Goal: Use online tool/utility: Use online tool/utility

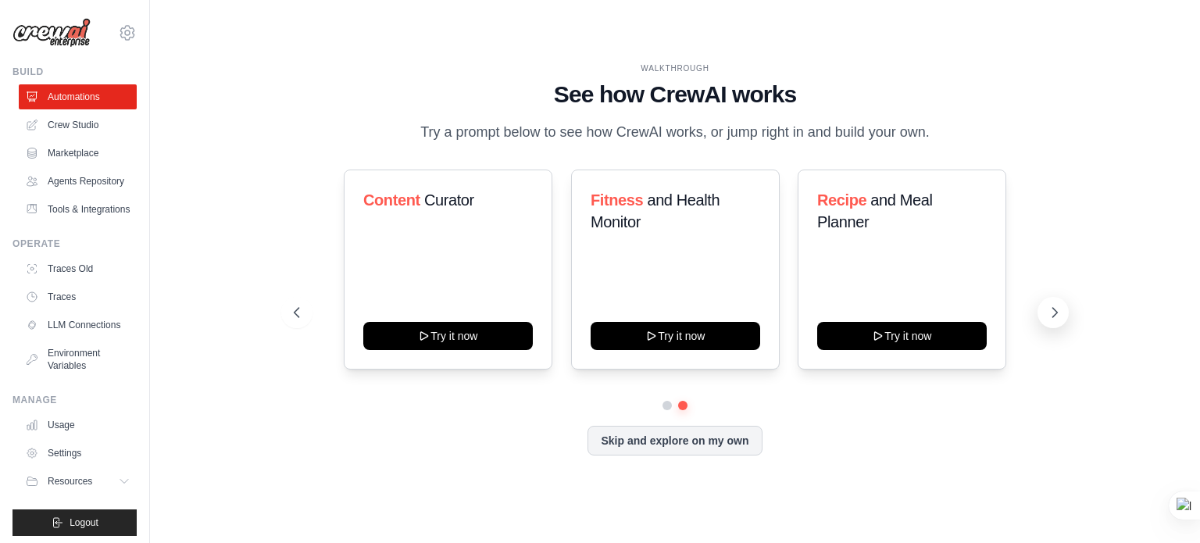
click at [1057, 311] on icon at bounding box center [1055, 313] width 16 height 16
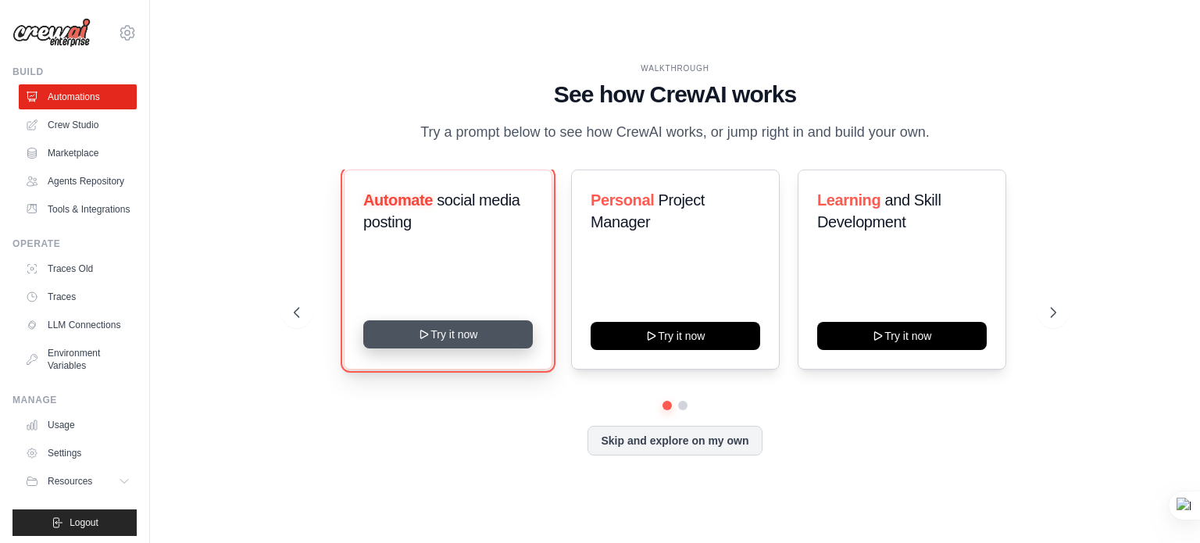
click at [459, 338] on button "Try it now" at bounding box center [448, 334] width 170 height 28
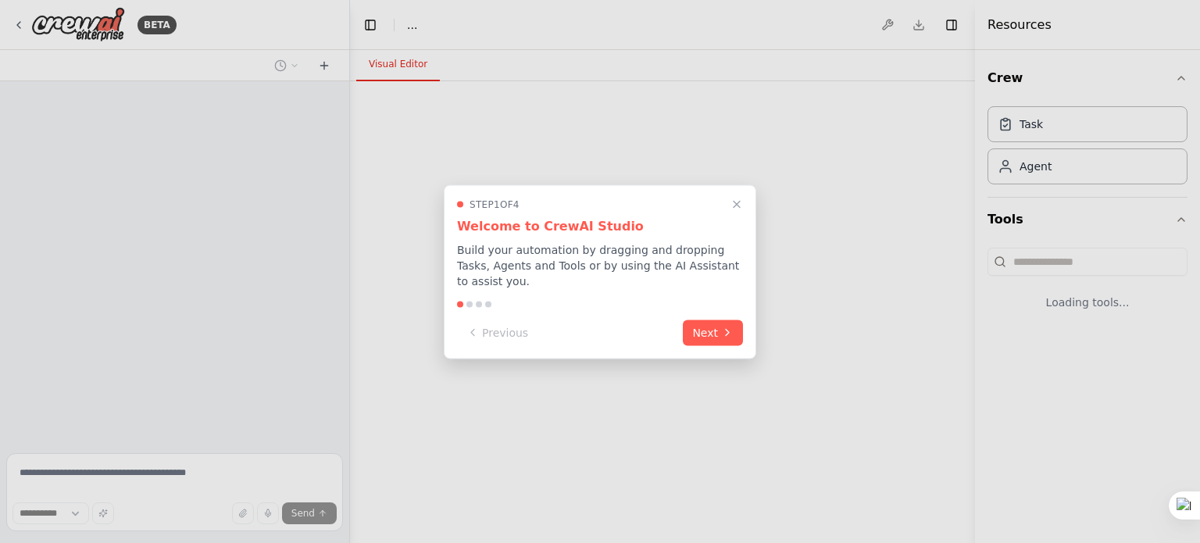
select select "****"
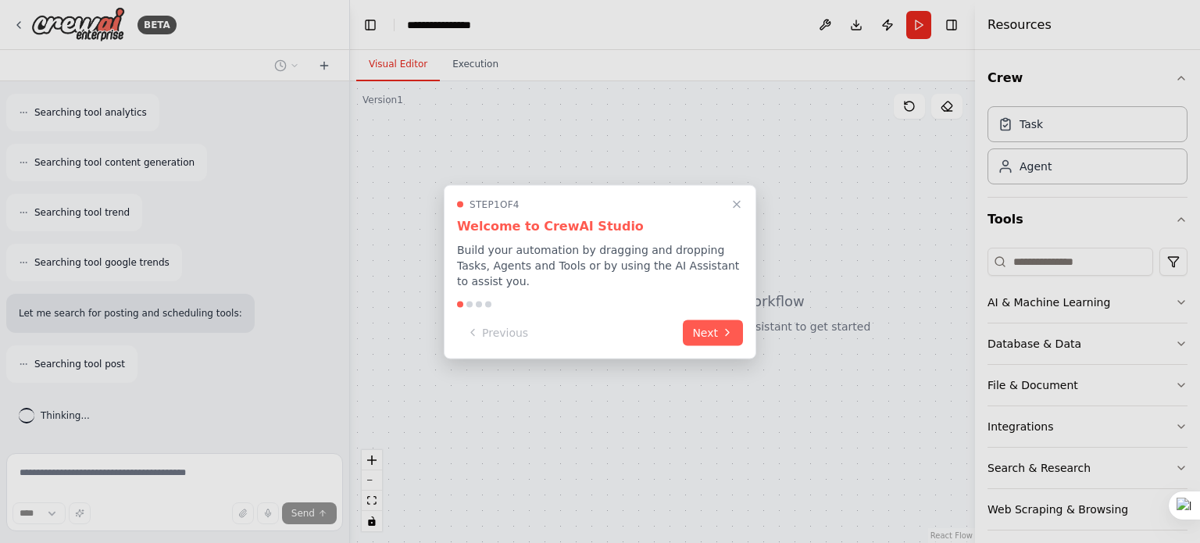
scroll to position [449, 0]
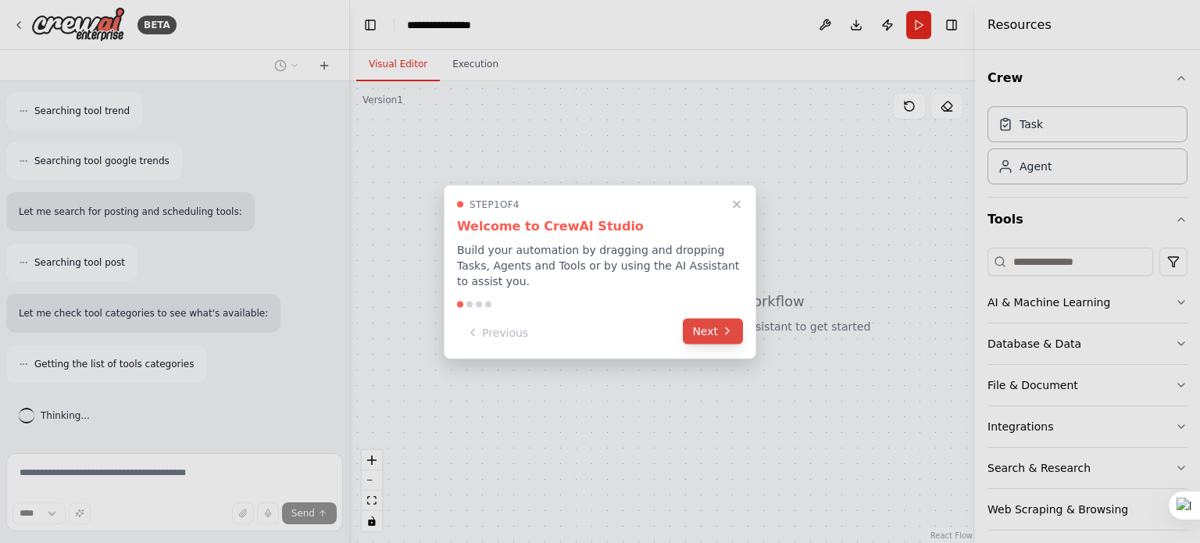
click at [722, 325] on icon at bounding box center [727, 331] width 13 height 13
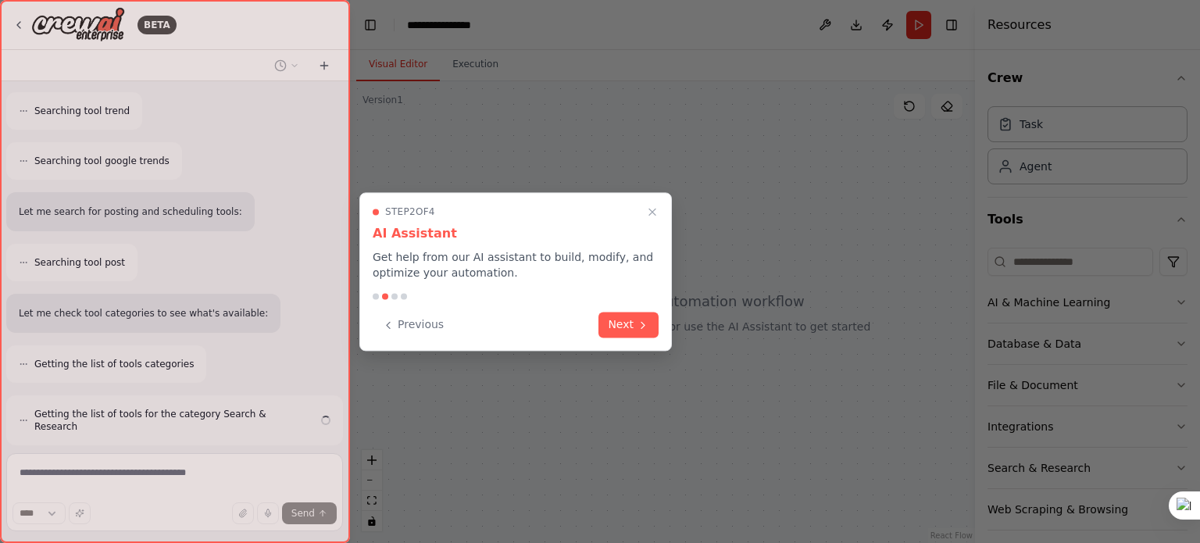
scroll to position [499, 0]
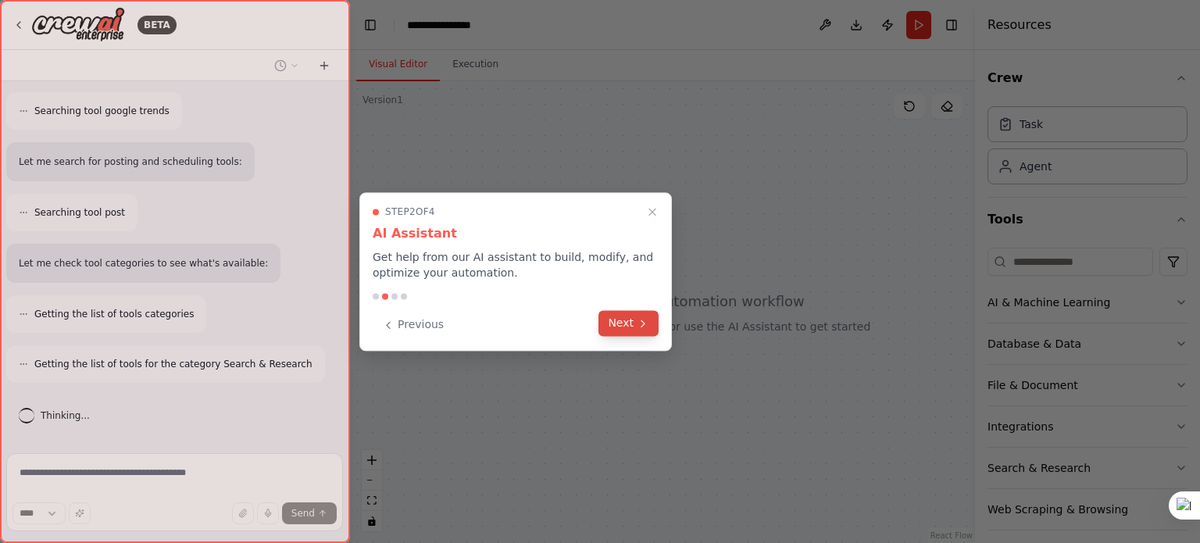
click at [646, 328] on icon at bounding box center [643, 323] width 13 height 13
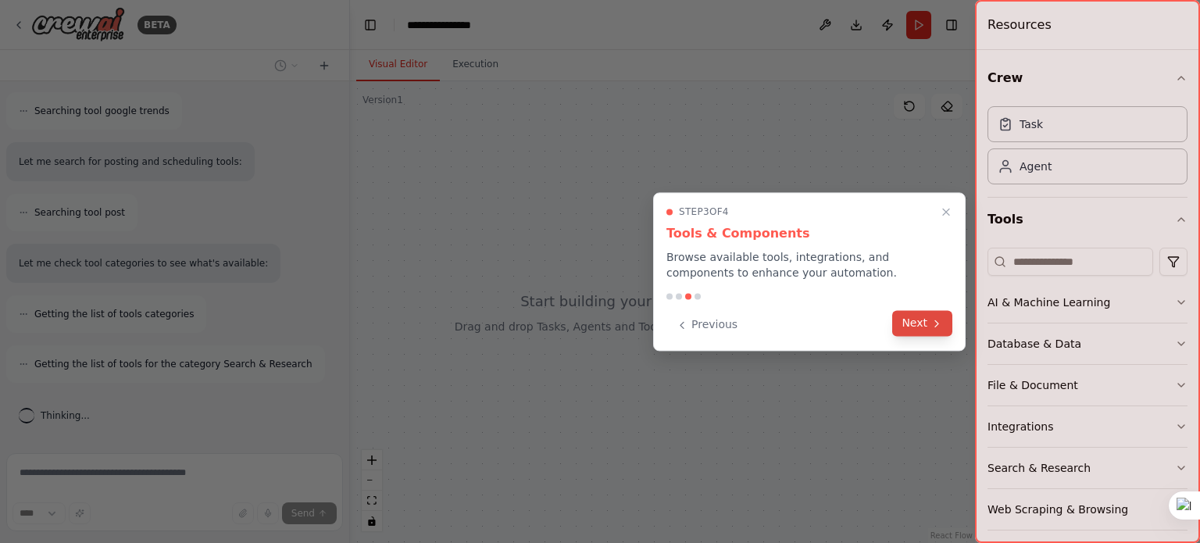
click at [925, 327] on button "Next" at bounding box center [922, 323] width 60 height 26
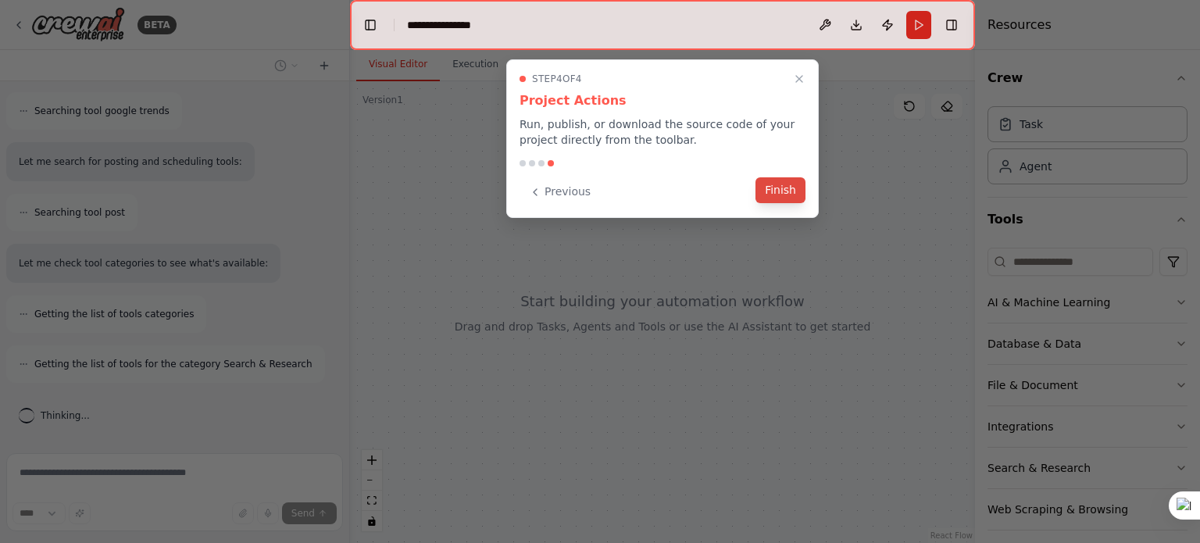
click at [788, 194] on button "Finish" at bounding box center [781, 190] width 50 height 26
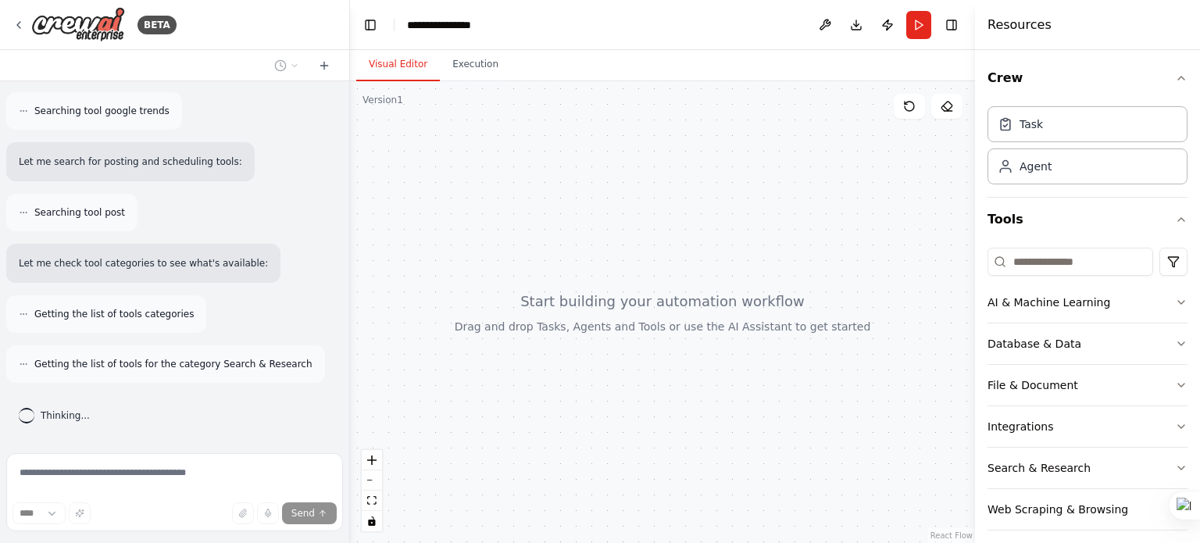
drag, startPoint x: 990, startPoint y: 338, endPoint x: 800, endPoint y: 343, distance: 189.9
click at [802, 343] on div "**********" at bounding box center [600, 271] width 1200 height 543
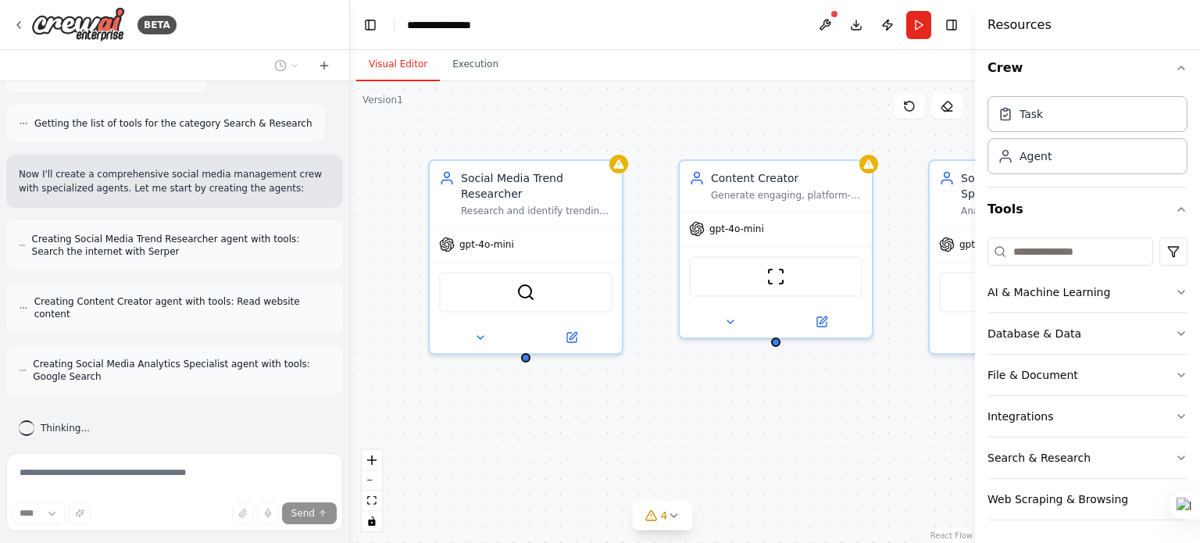
scroll to position [802, 0]
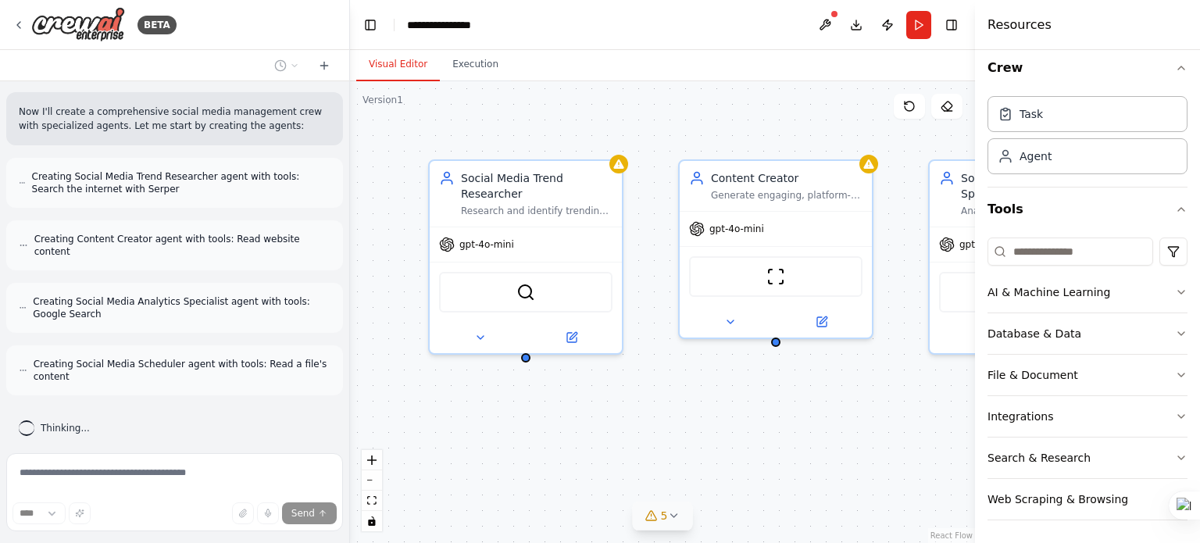
click at [677, 520] on icon at bounding box center [673, 515] width 13 height 13
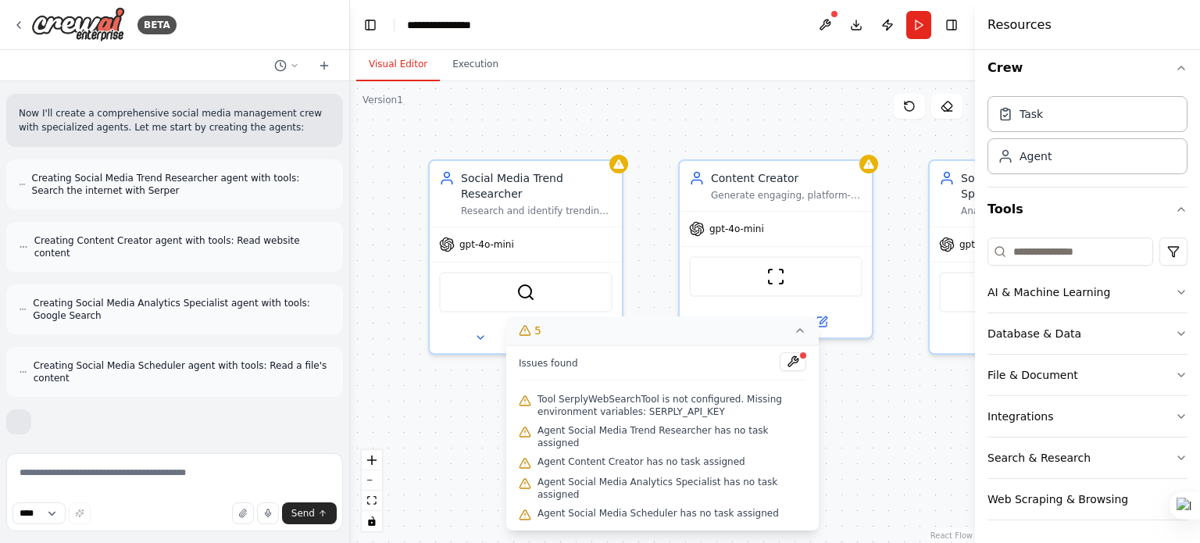
click at [874, 117] on div "Social Media Trend Researcher Research and identify trending topics, hashtags, …" at bounding box center [662, 312] width 625 height 462
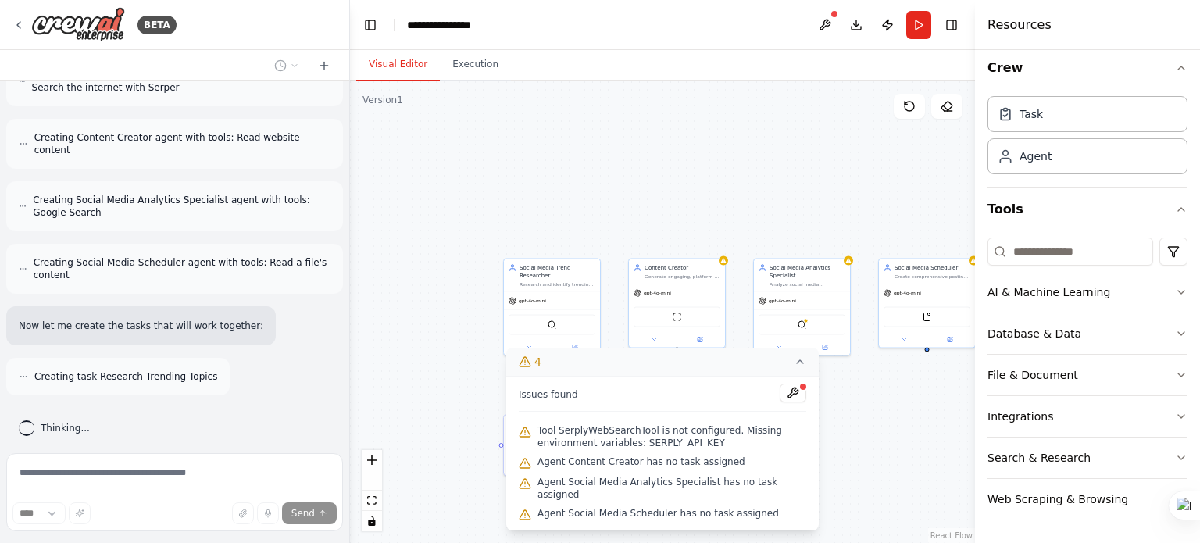
click at [855, 396] on div ".deletable-edge-delete-btn { width: 20px; height: 20px; border: 0px solid #ffff…" at bounding box center [662, 312] width 625 height 462
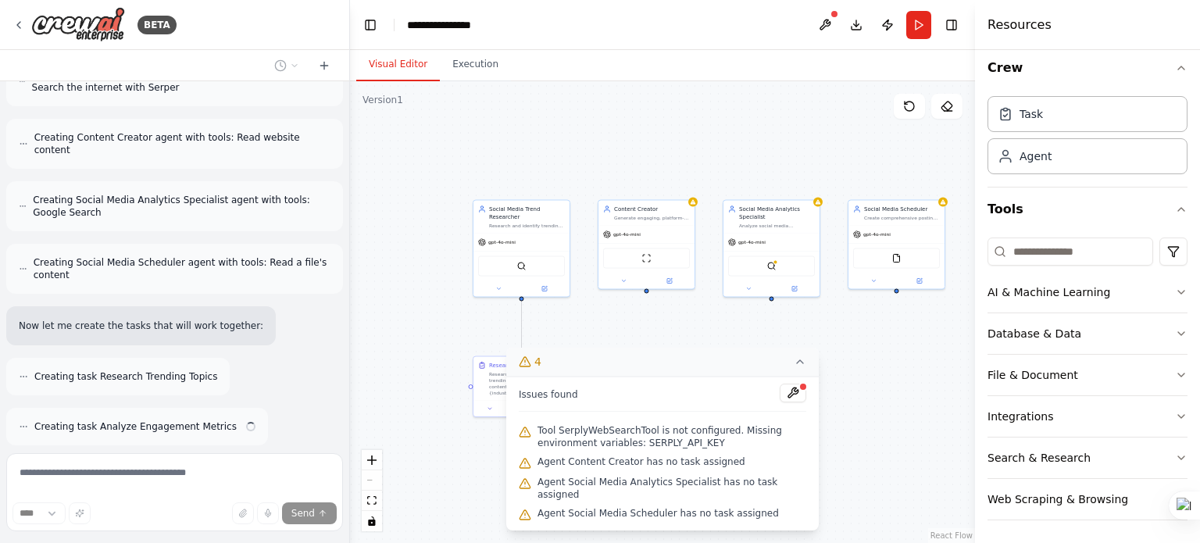
scroll to position [953, 0]
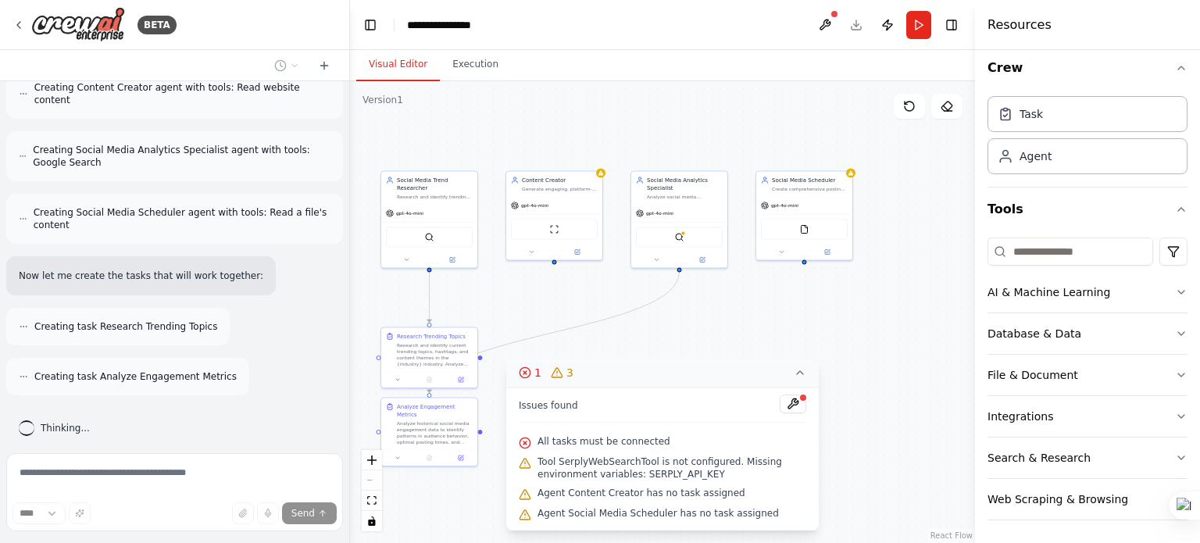
drag, startPoint x: 855, startPoint y: 396, endPoint x: 731, endPoint y: 309, distance: 151.3
click at [731, 309] on div ".deletable-edge-delete-btn { width: 20px; height: 20px; border: 0px solid #ffff…" at bounding box center [662, 312] width 625 height 462
drag, startPoint x: 677, startPoint y: 281, endPoint x: 752, endPoint y: 291, distance: 75.8
click at [752, 296] on div ".deletable-edge-delete-btn { width: 20px; height: 20px; border: 0px solid #ffff…" at bounding box center [662, 312] width 625 height 462
drag, startPoint x: 690, startPoint y: 284, endPoint x: 804, endPoint y: 268, distance: 115.1
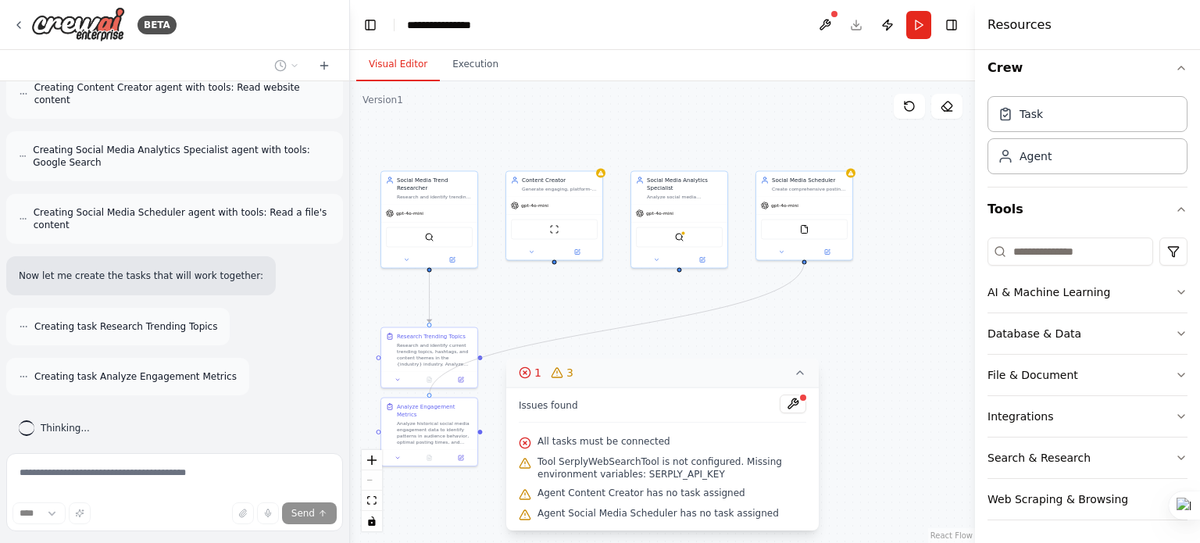
click at [804, 268] on div ".deletable-edge-delete-btn { width: 20px; height: 20px; border: 0px solid #ffff…" at bounding box center [662, 312] width 625 height 462
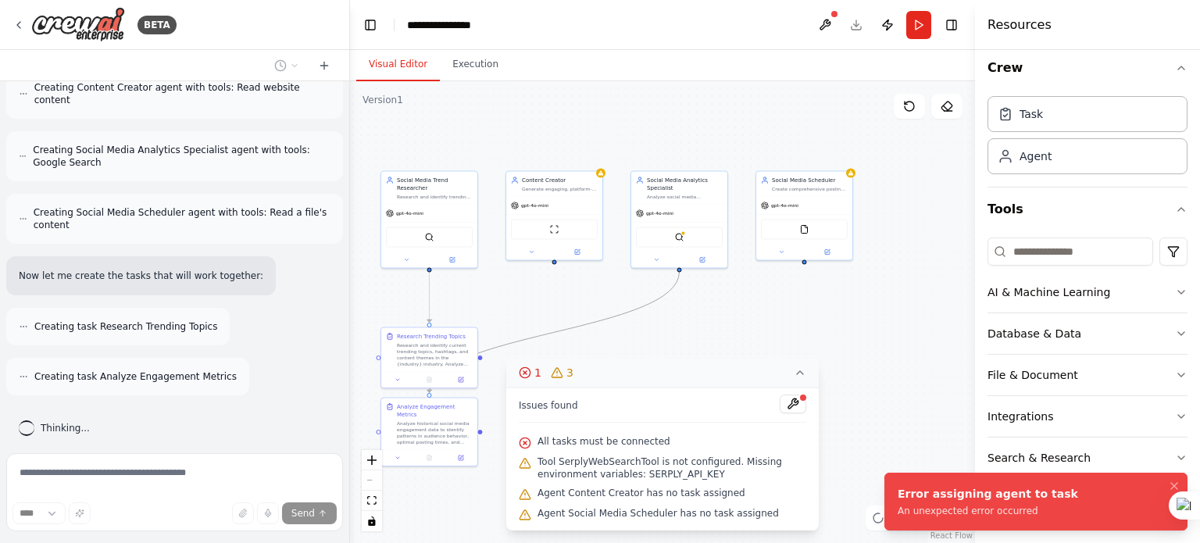
scroll to position [1003, 0]
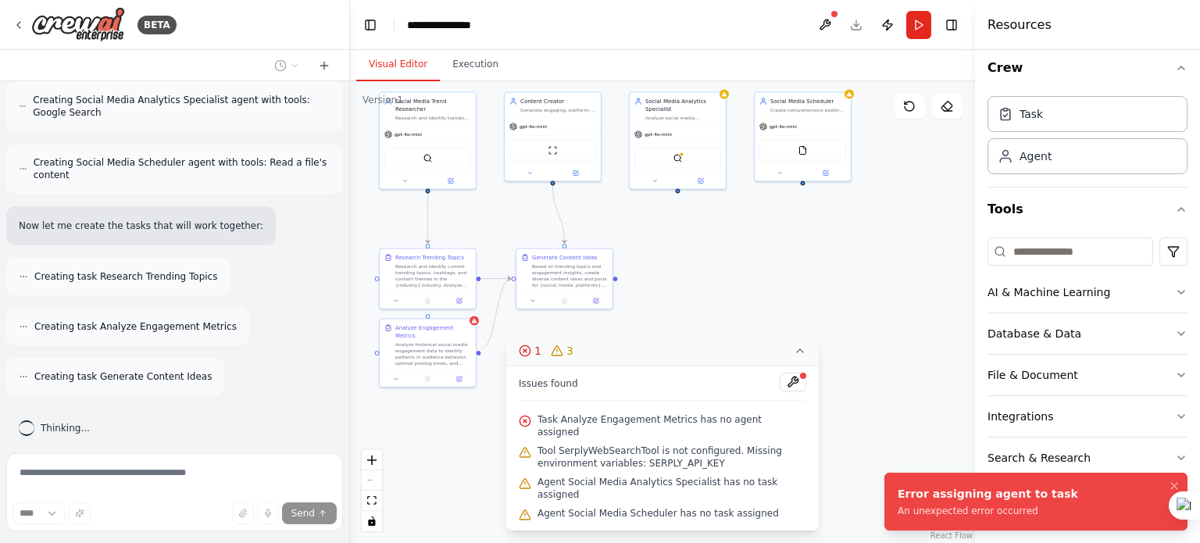
drag, startPoint x: 665, startPoint y: 312, endPoint x: 666, endPoint y: 203, distance: 108.6
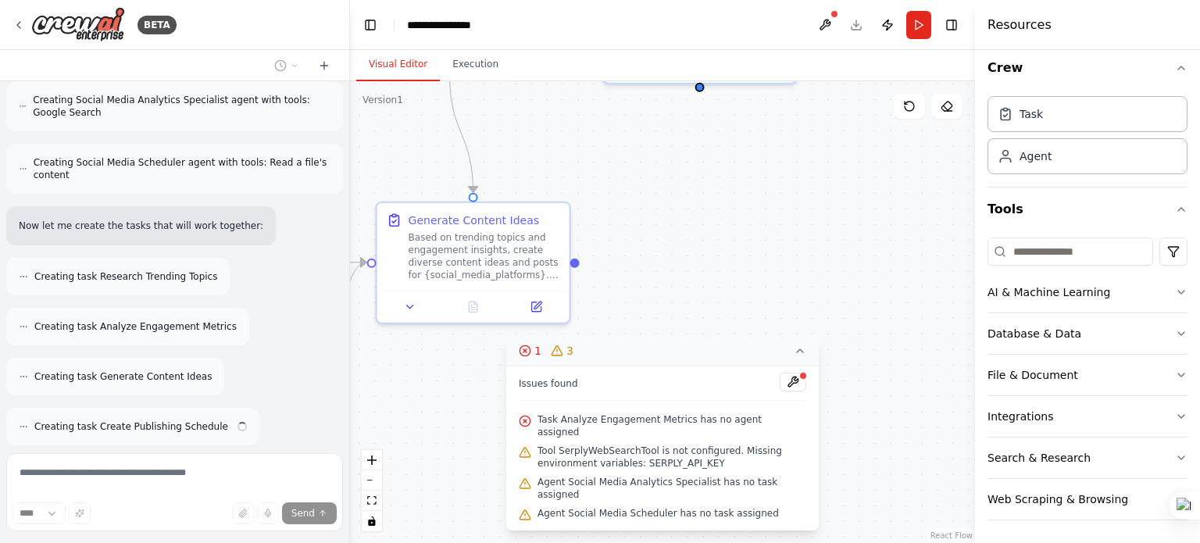
scroll to position [1053, 0]
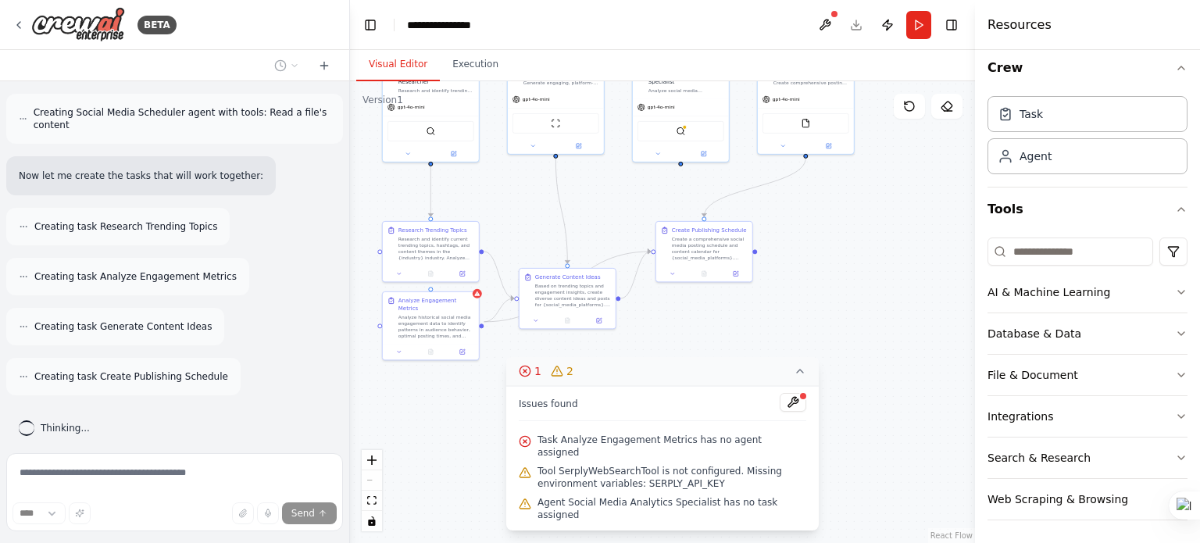
click at [802, 377] on icon at bounding box center [800, 371] width 13 height 13
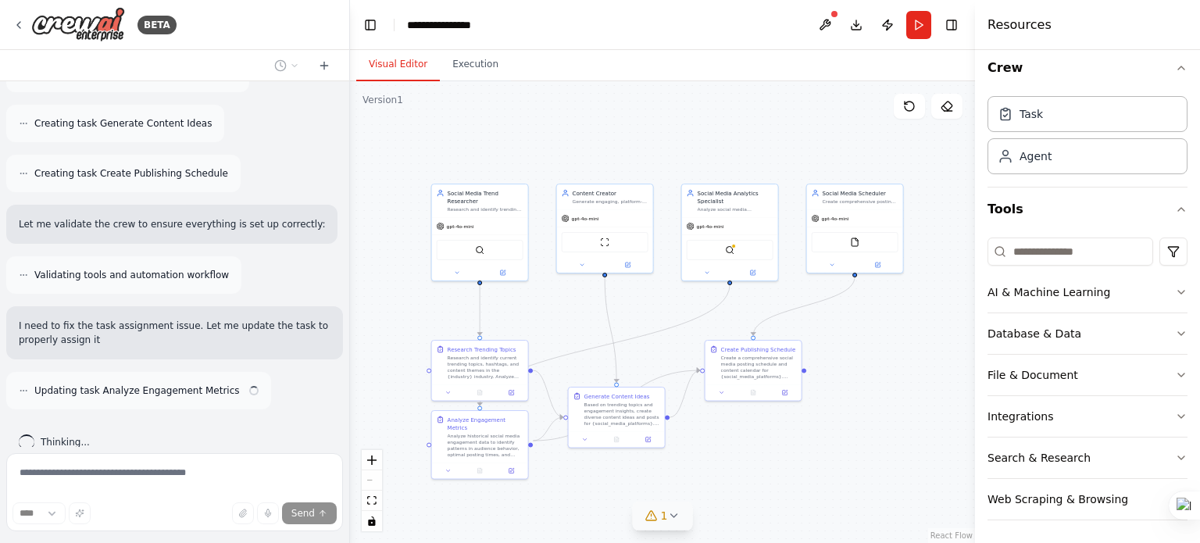
scroll to position [1270, 0]
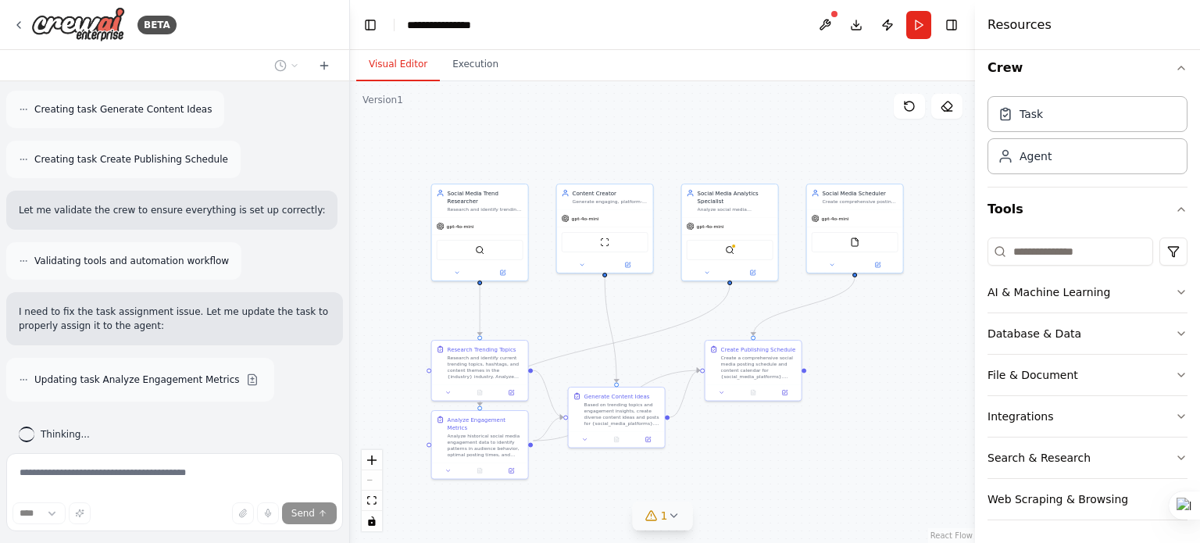
drag, startPoint x: 630, startPoint y: 327, endPoint x: 671, endPoint y: 444, distance: 124.3
click at [671, 444] on div ".deletable-edge-delete-btn { width: 20px; height: 20px; border: 0px solid #ffff…" at bounding box center [662, 312] width 625 height 462
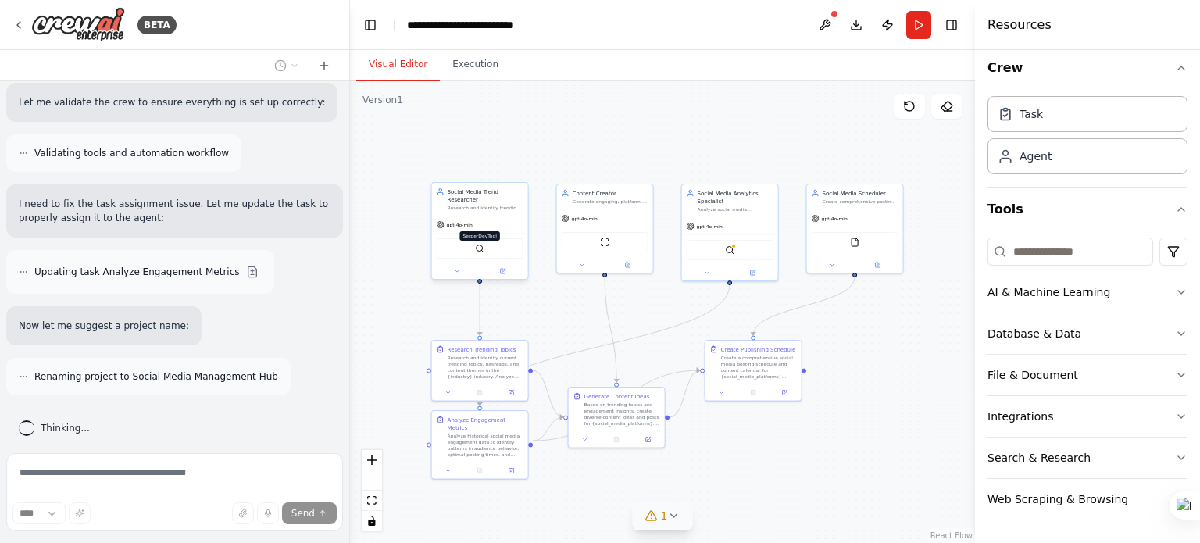
click at [482, 244] on img at bounding box center [479, 248] width 9 height 9
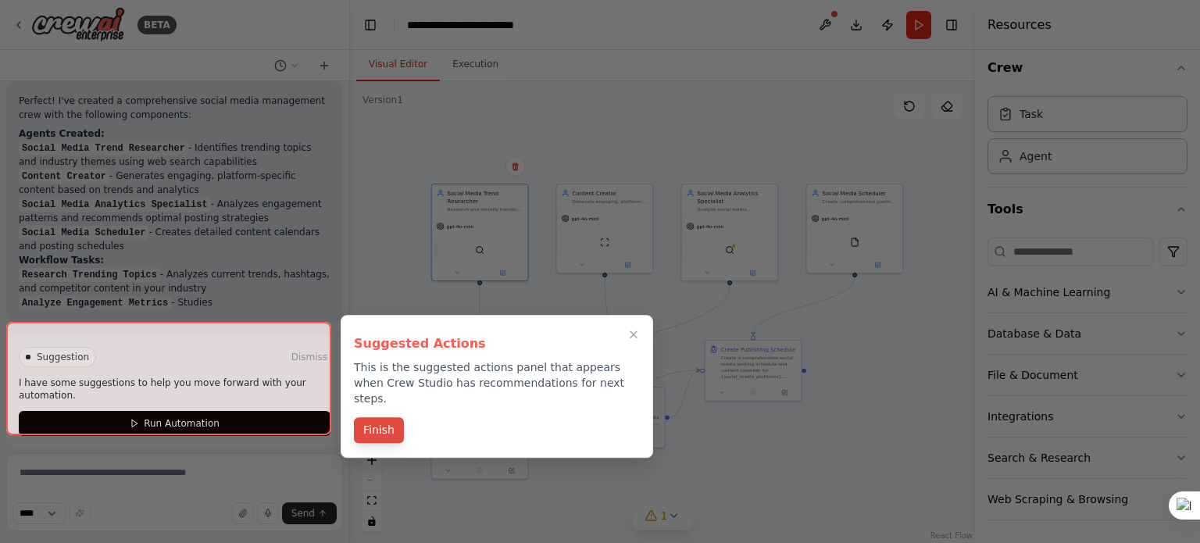
click at [384, 417] on button "Finish" at bounding box center [379, 430] width 50 height 26
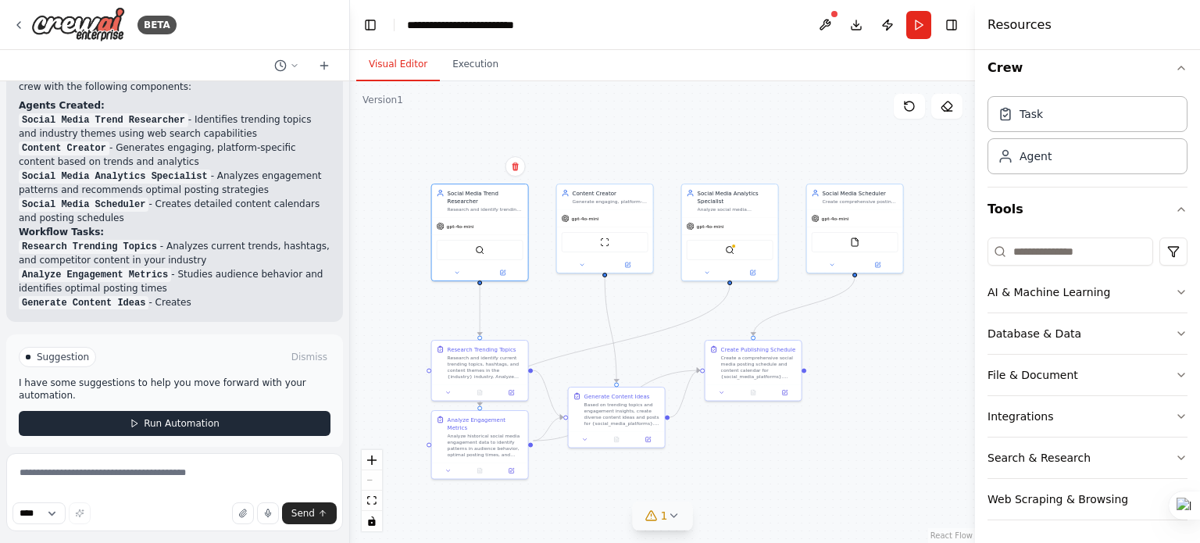
click at [235, 411] on button "Run Automation" at bounding box center [175, 423] width 312 height 25
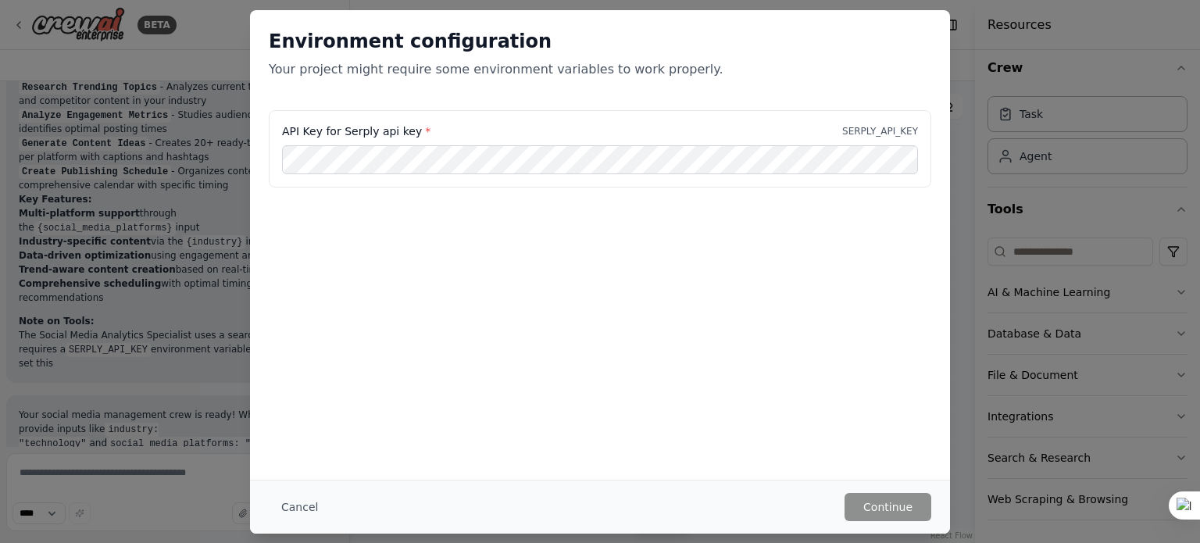
scroll to position [1907, 0]
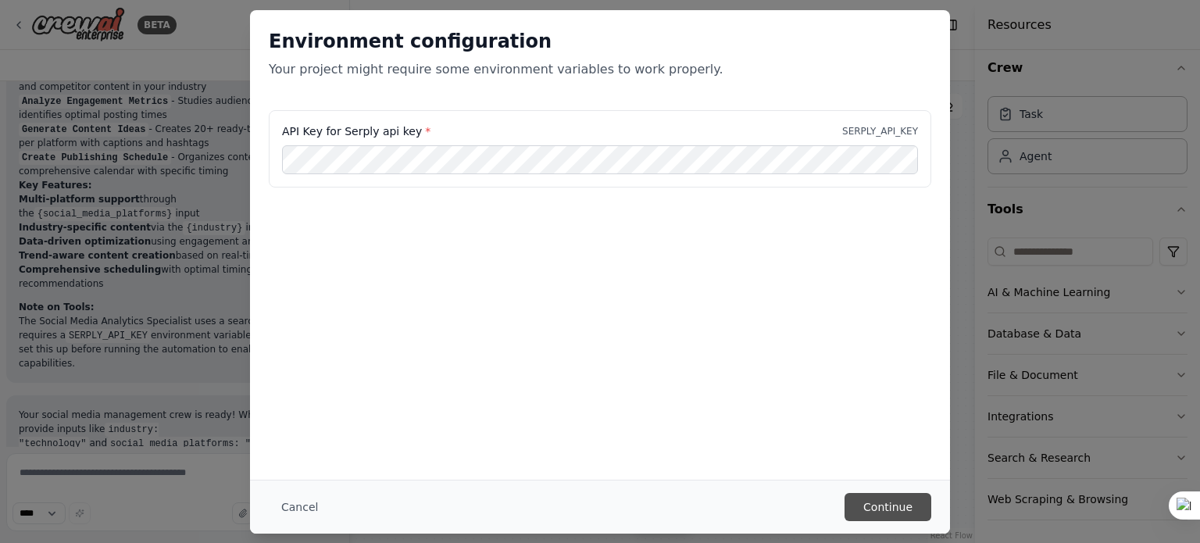
click at [893, 509] on button "Continue" at bounding box center [888, 507] width 87 height 28
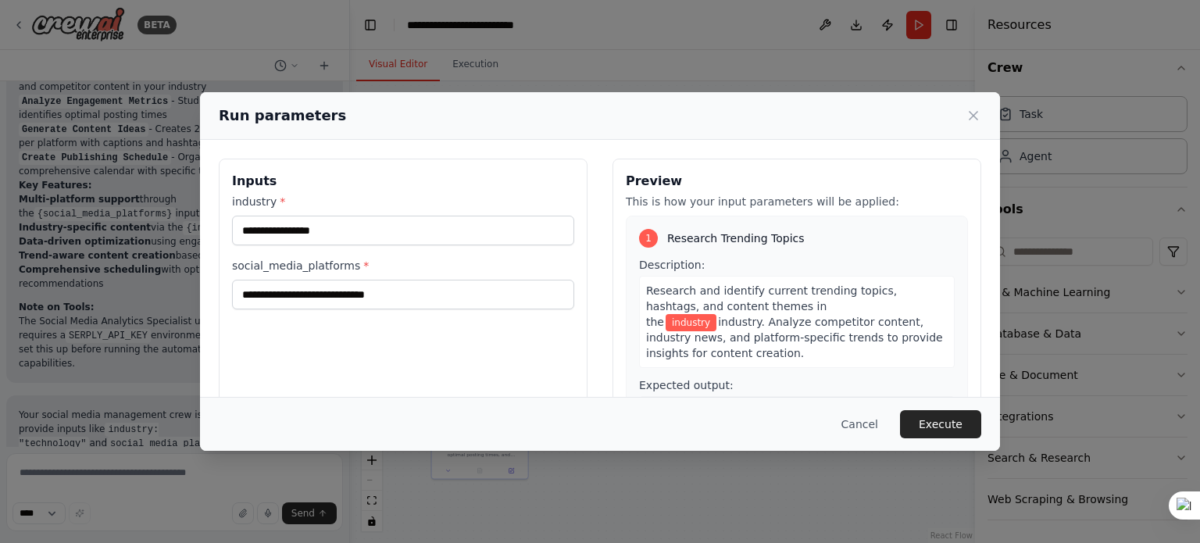
scroll to position [260, 0]
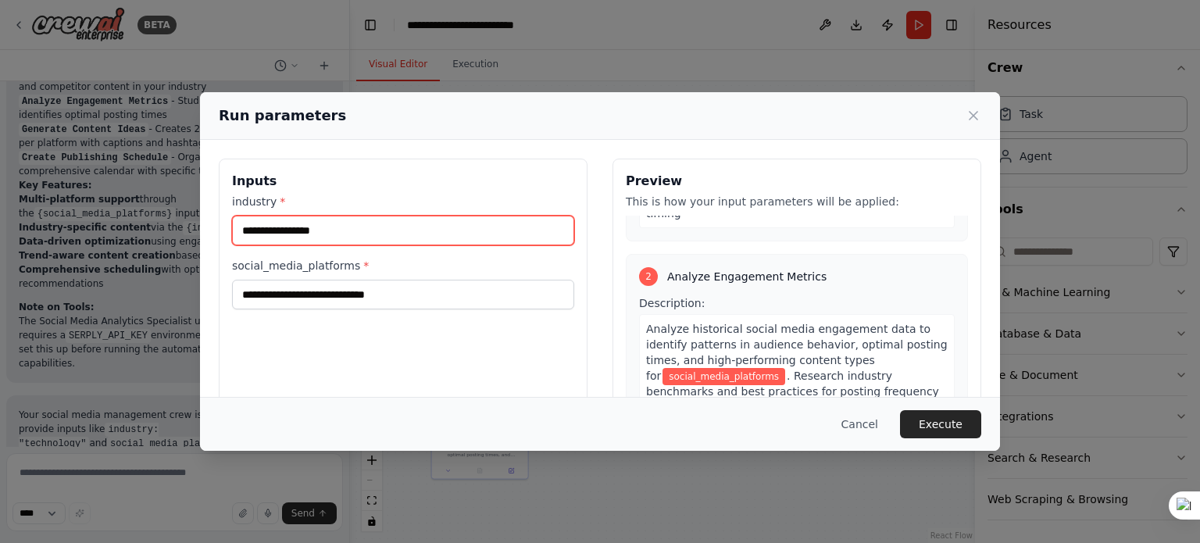
click at [313, 232] on input "industry *" at bounding box center [403, 231] width 342 height 30
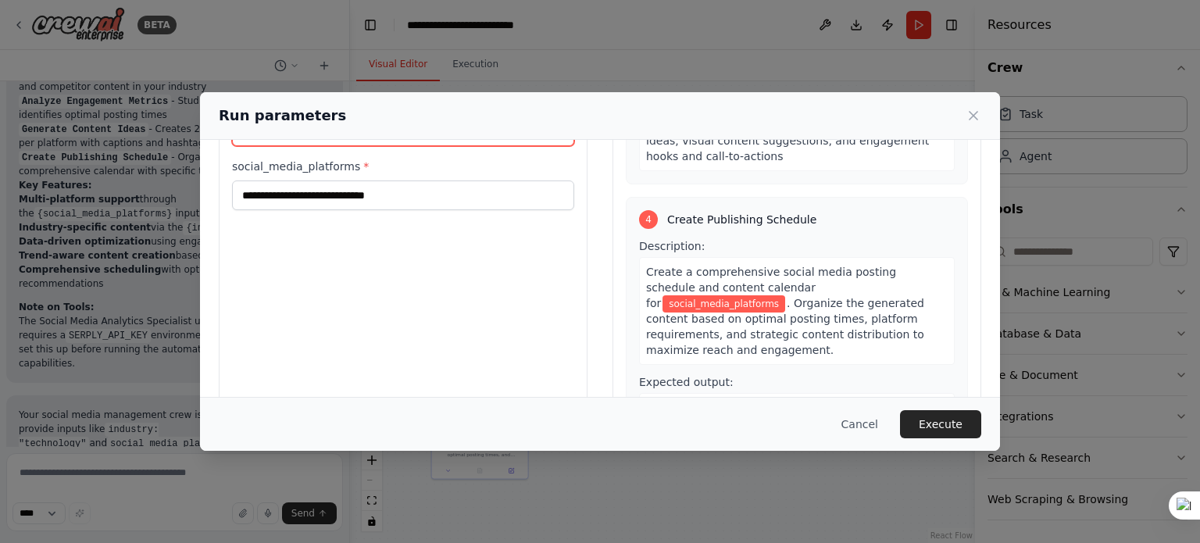
scroll to position [150, 0]
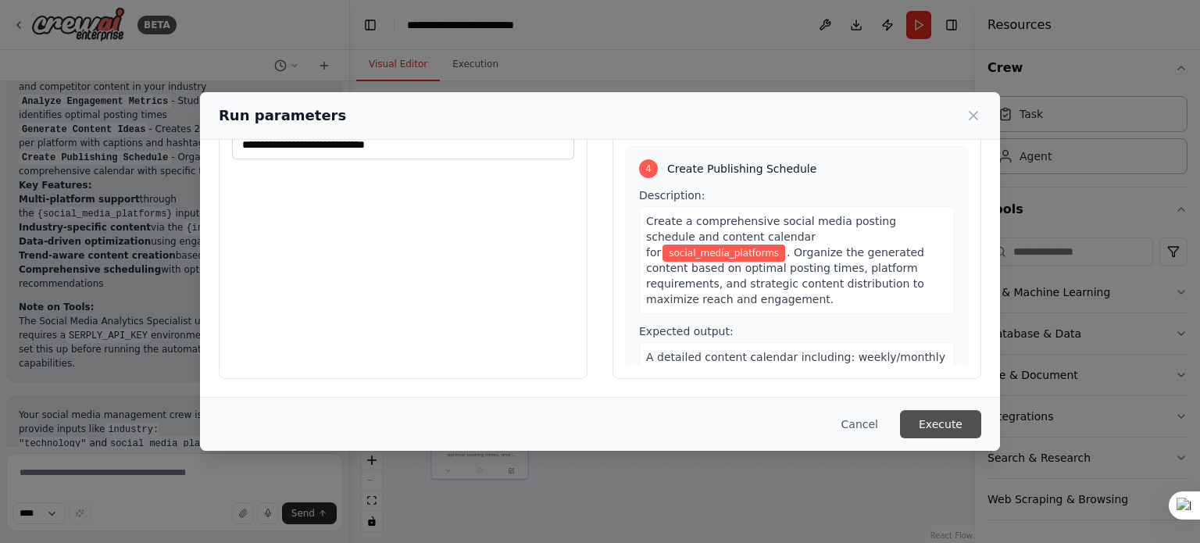
click at [944, 430] on button "Execute" at bounding box center [940, 424] width 81 height 28
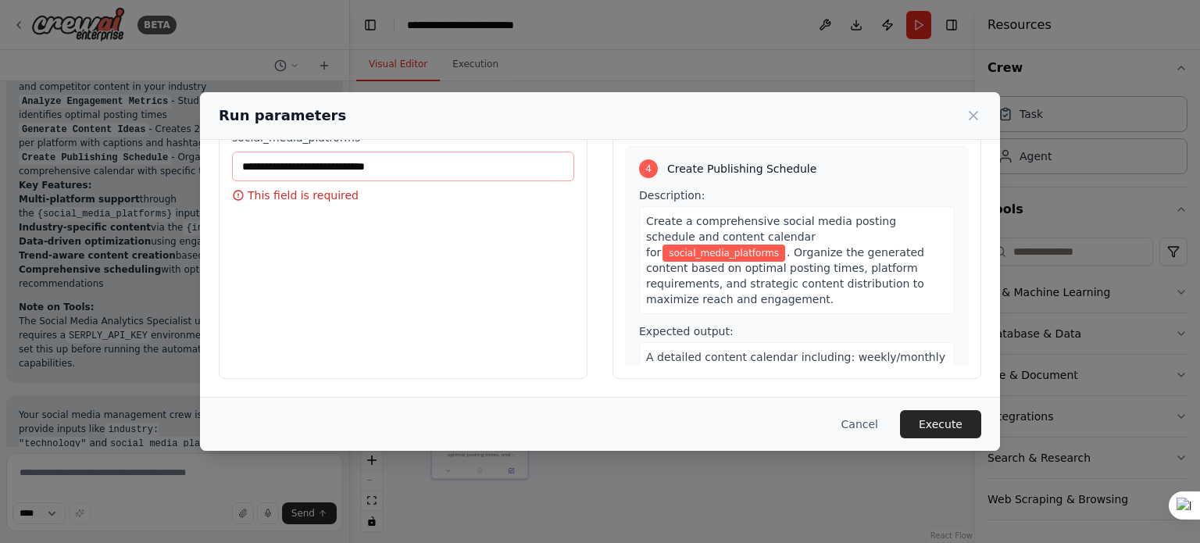
scroll to position [0, 0]
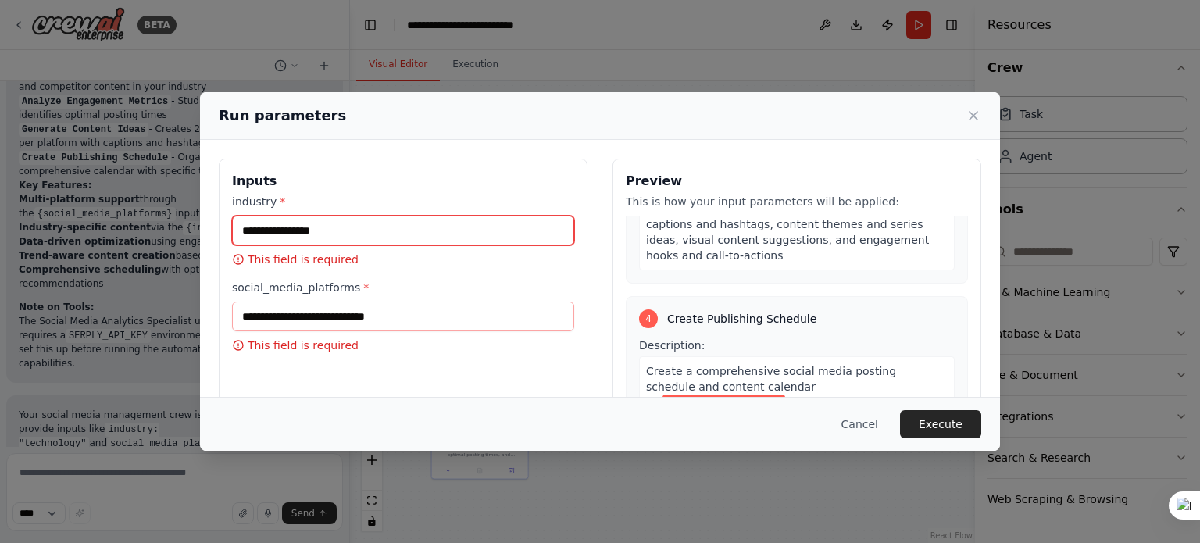
click at [354, 240] on input "industry *" at bounding box center [403, 231] width 342 height 30
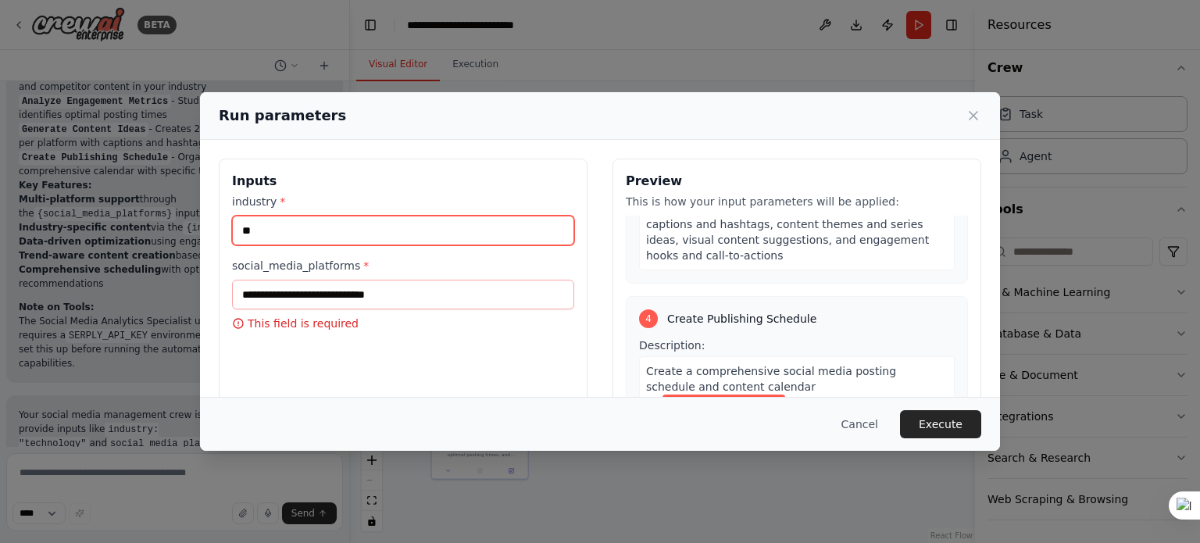
type input "**"
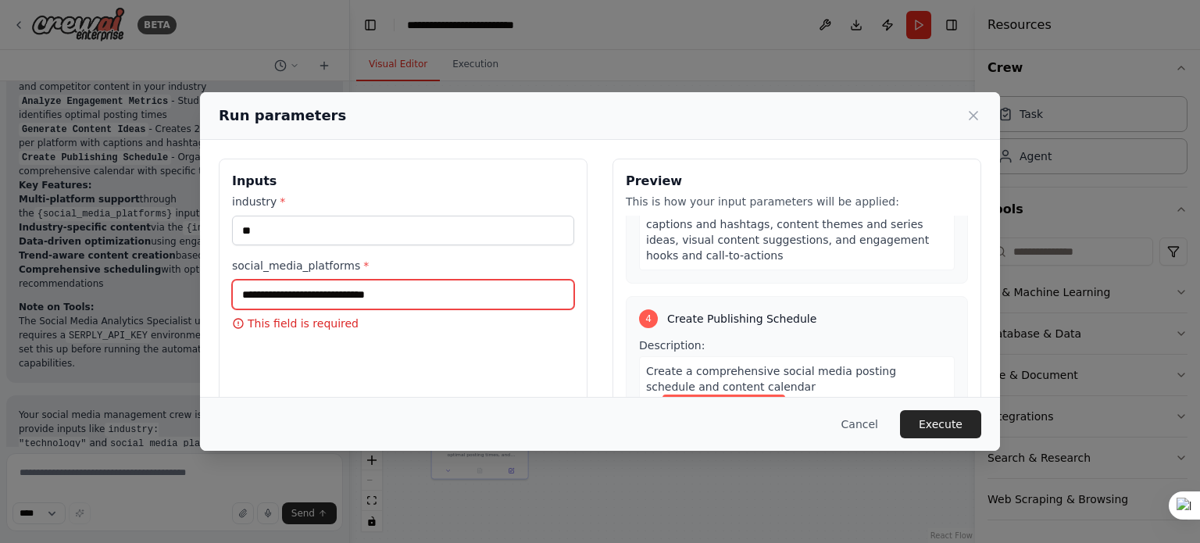
click at [394, 284] on input "social_media_platforms *" at bounding box center [403, 295] width 342 height 30
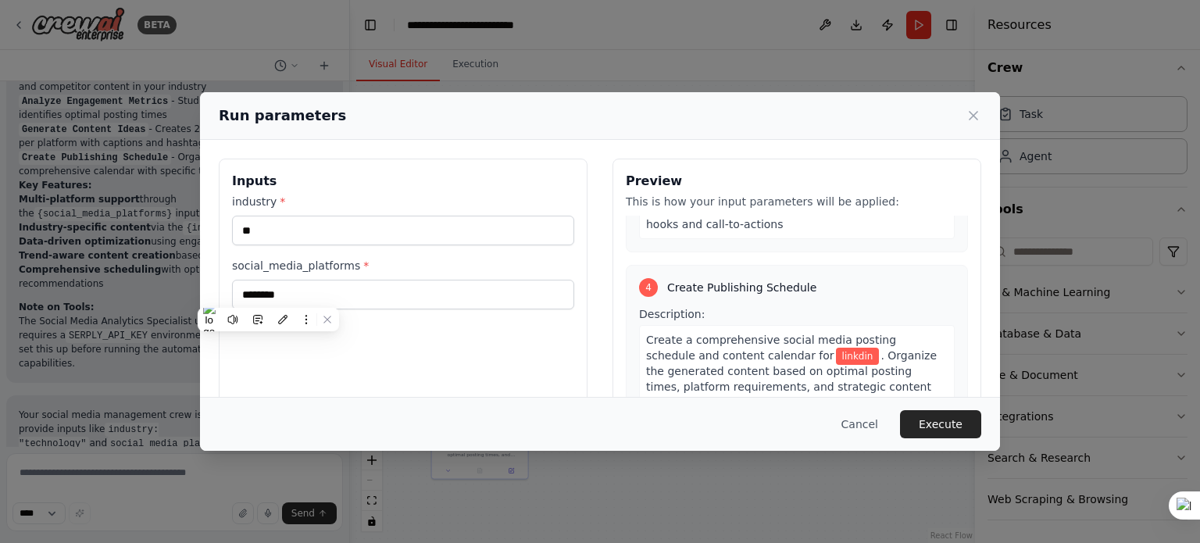
drag, startPoint x: 268, startPoint y: 296, endPoint x: 525, endPoint y: 280, distance: 257.6
click at [525, 280] on div "social_media_platforms * *******" at bounding box center [403, 284] width 342 height 52
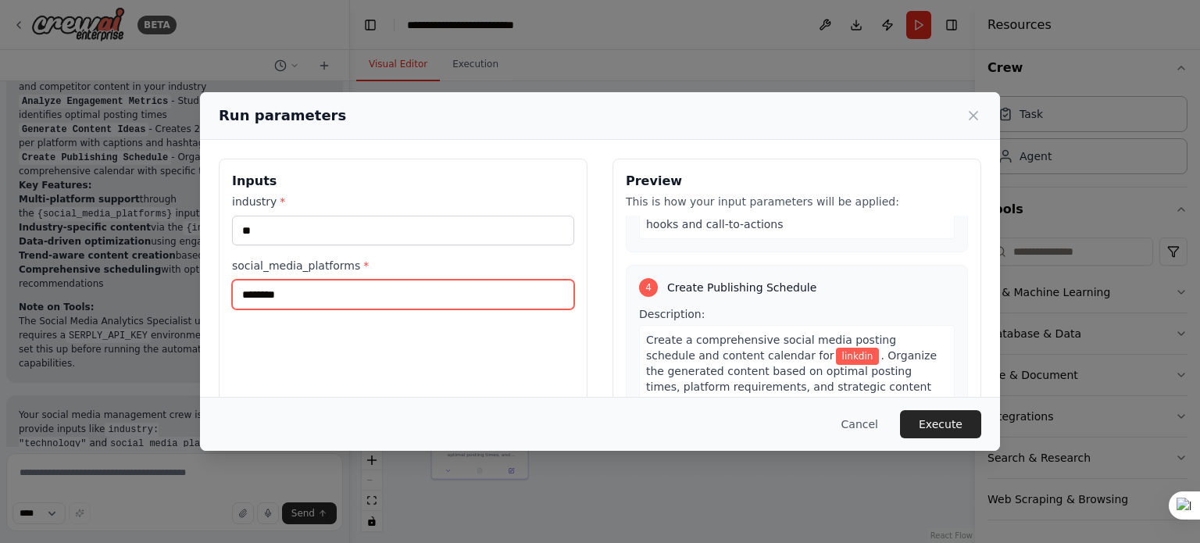
click at [269, 296] on input "*******" at bounding box center [403, 295] width 342 height 30
click at [297, 296] on input "********" at bounding box center [403, 295] width 342 height 30
type input "********"
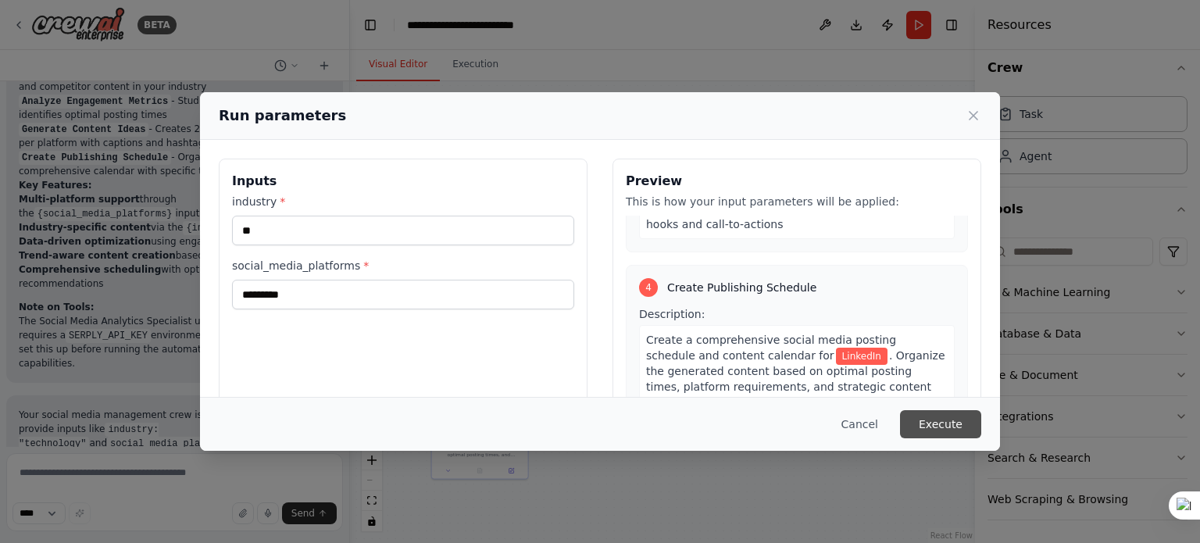
click at [931, 421] on button "Execute" at bounding box center [940, 424] width 81 height 28
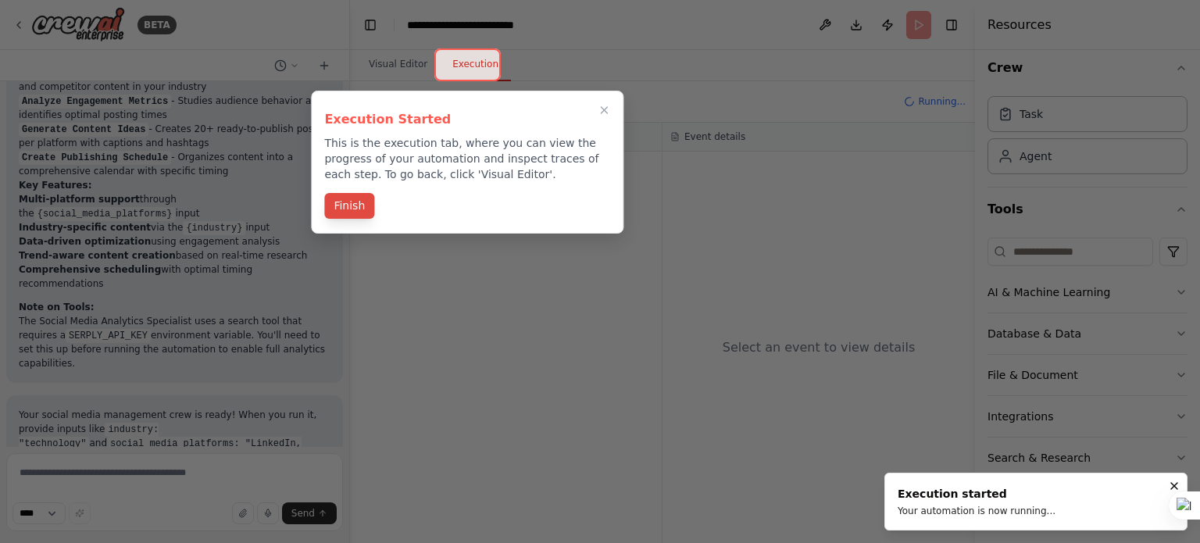
click at [361, 215] on button "Finish" at bounding box center [349, 206] width 50 height 26
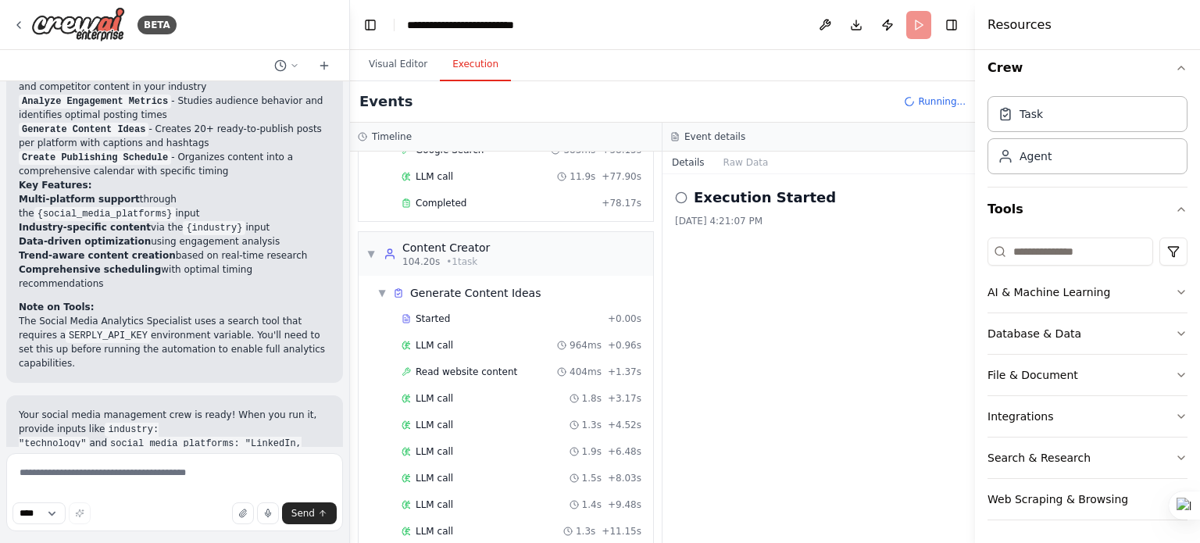
scroll to position [2147, 0]
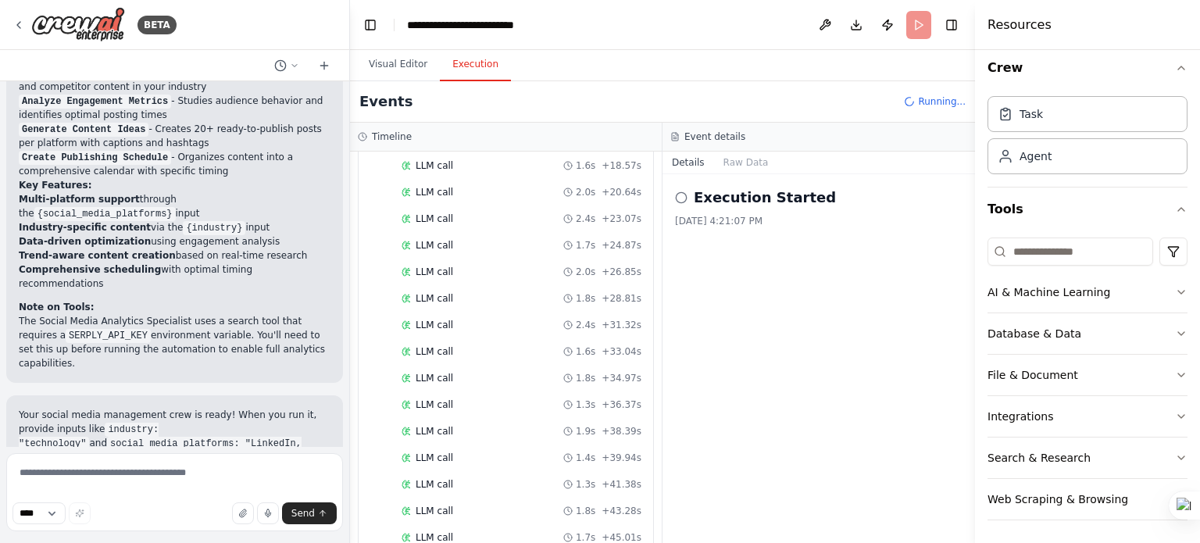
click at [677, 200] on circle at bounding box center [681, 197] width 10 height 10
click at [678, 199] on icon at bounding box center [681, 197] width 13 height 13
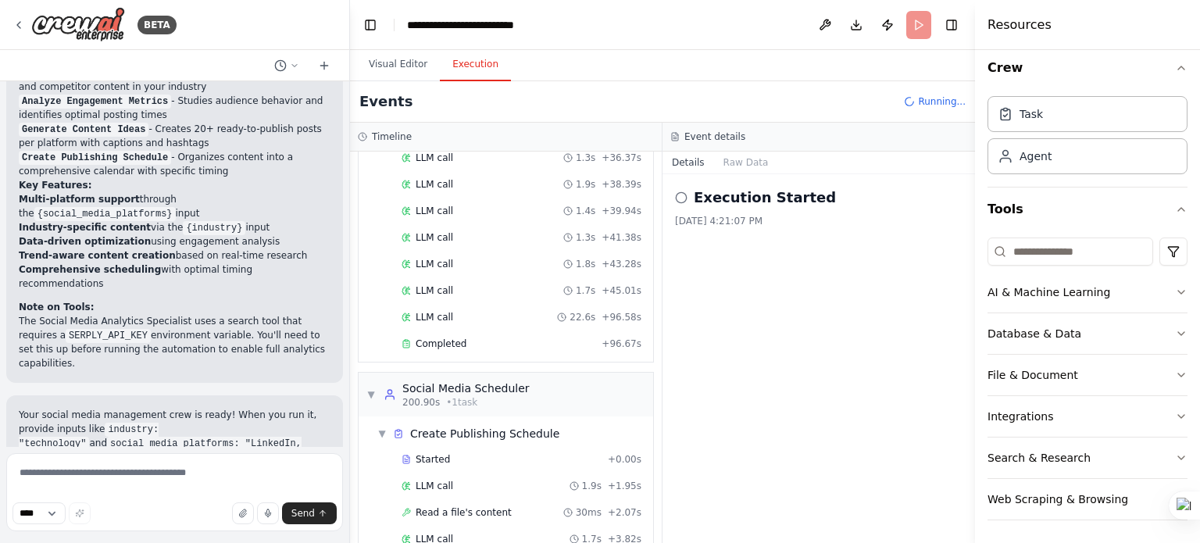
scroll to position [2420, 0]
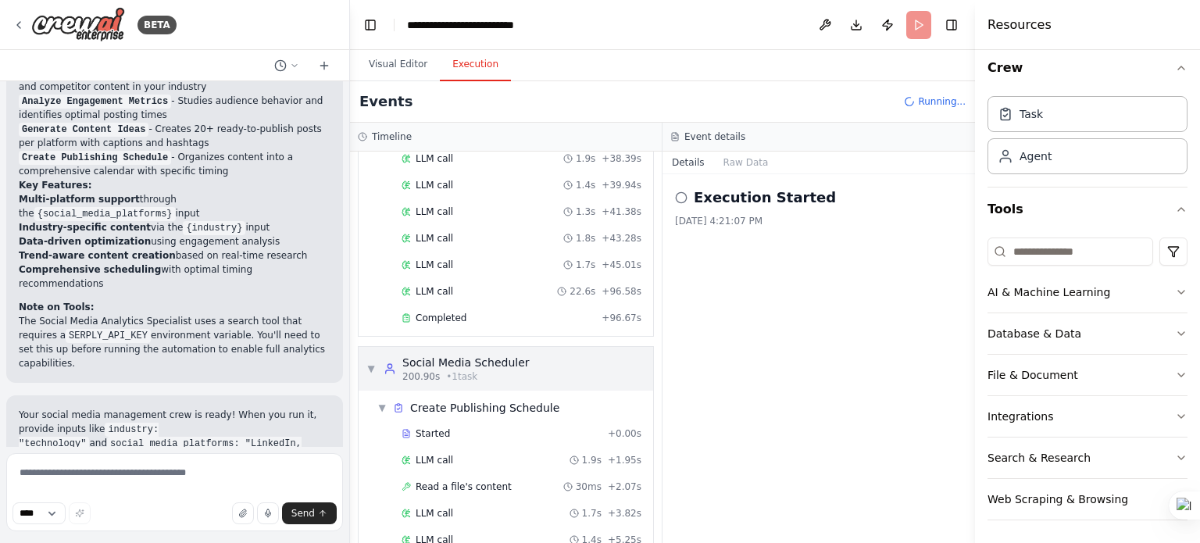
click at [449, 355] on div "Social Media Scheduler" at bounding box center [465, 363] width 127 height 16
click at [434, 355] on div "Social Media Scheduler" at bounding box center [465, 363] width 127 height 16
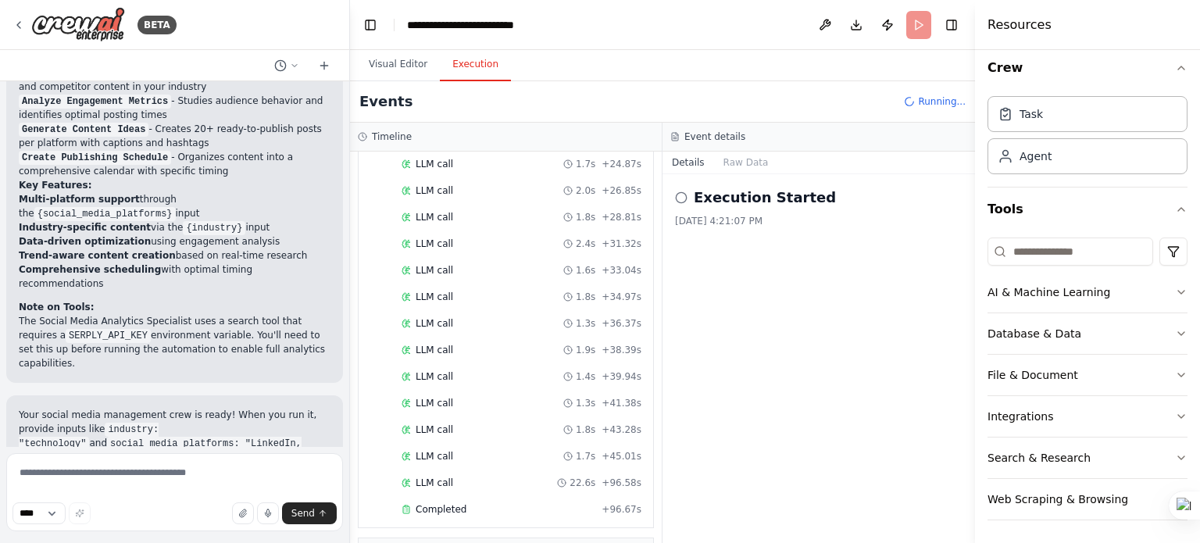
scroll to position [1707, 0]
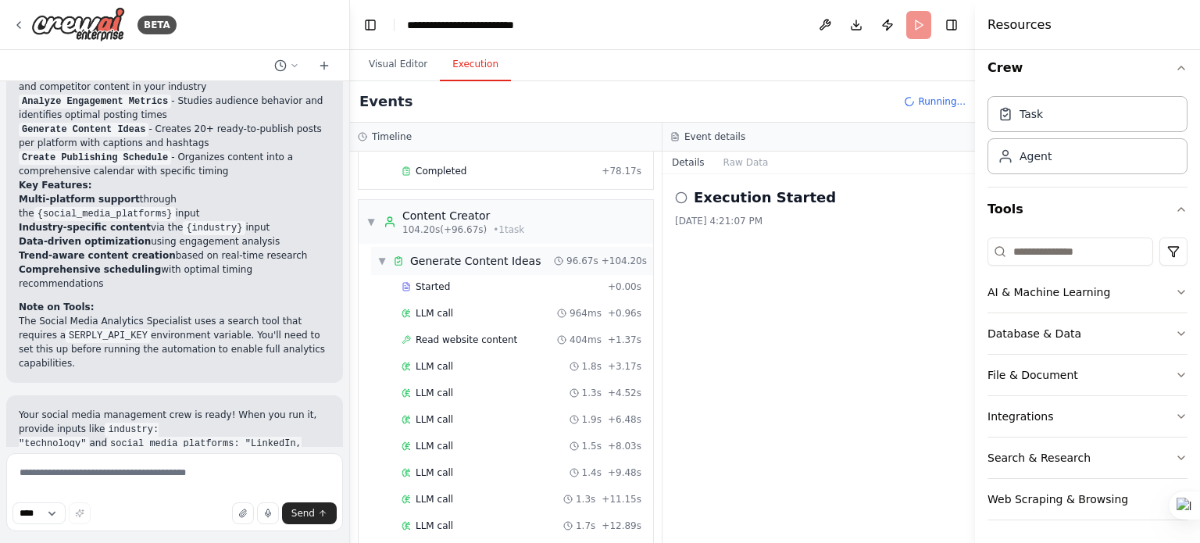
click at [449, 253] on span "Generate Content Ideas" at bounding box center [475, 261] width 130 height 16
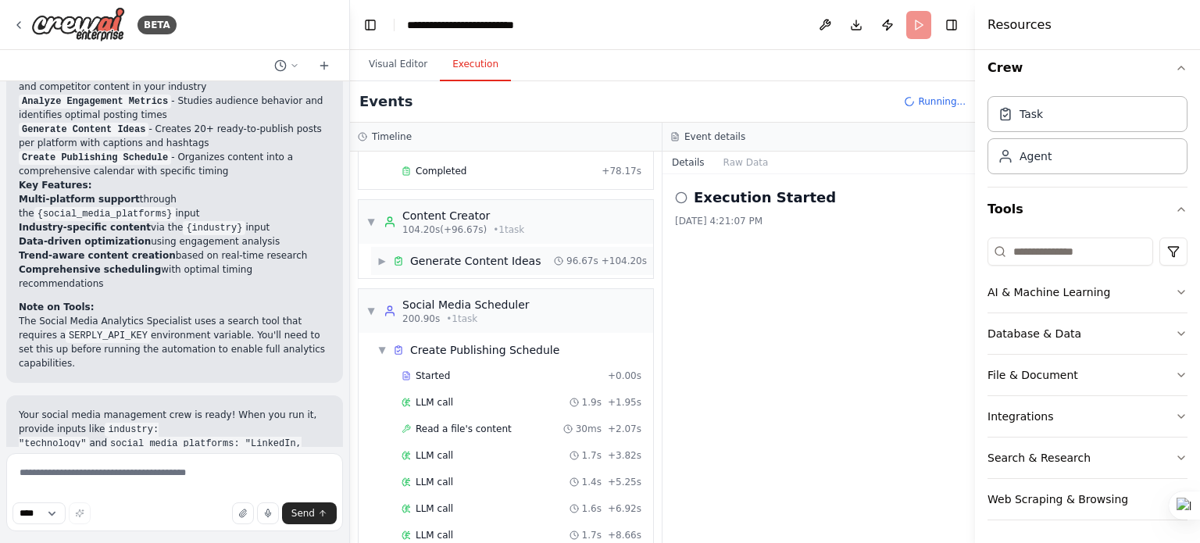
click at [399, 256] on icon at bounding box center [398, 261] width 11 height 11
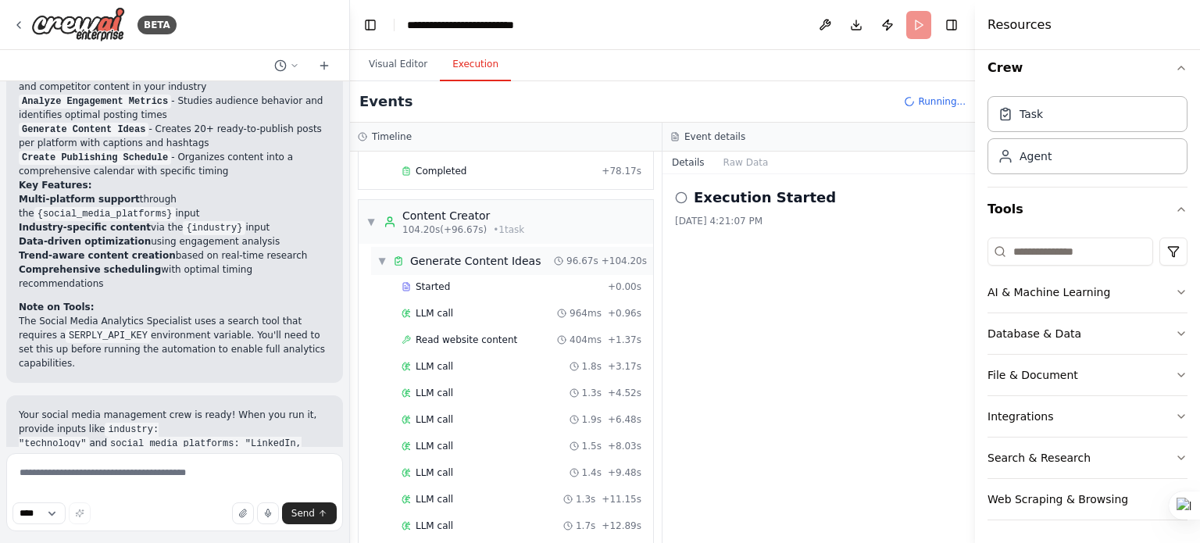
click at [399, 256] on icon at bounding box center [398, 261] width 11 height 11
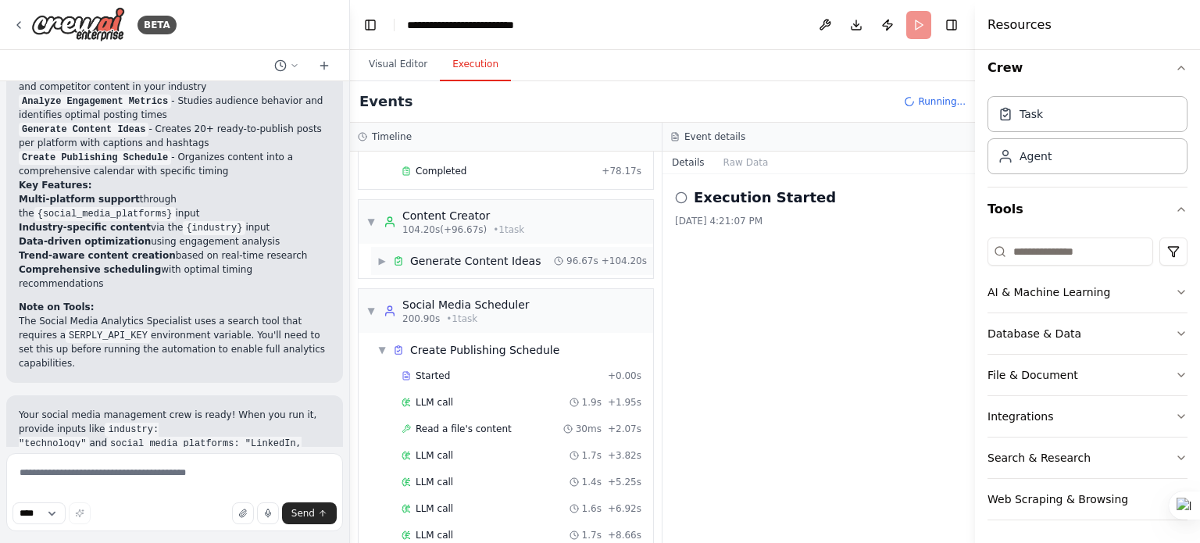
click at [387, 255] on span "▶" at bounding box center [381, 261] width 9 height 13
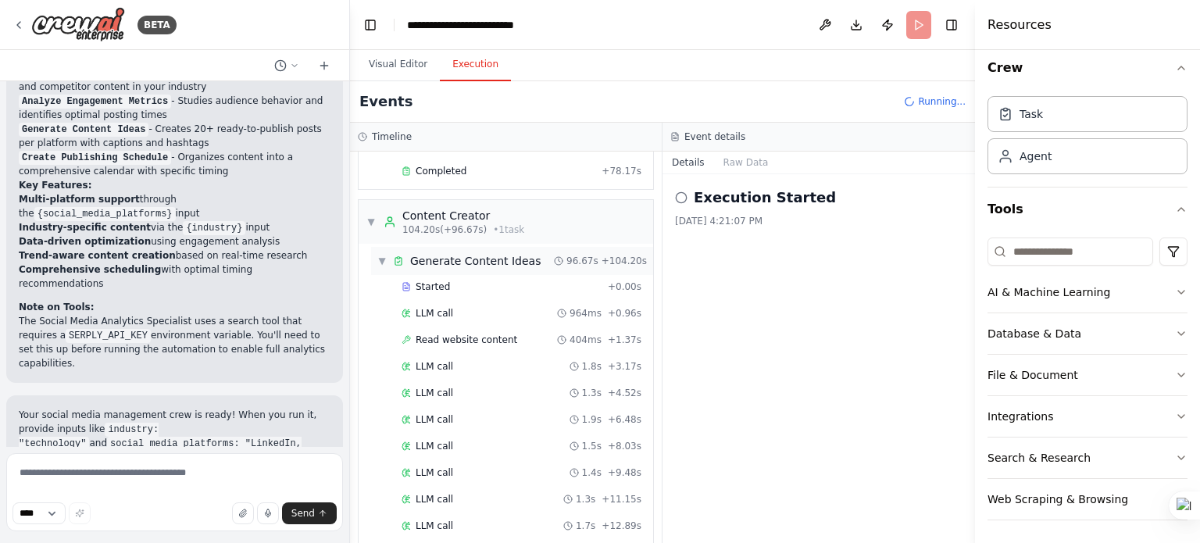
click at [379, 255] on span "▼" at bounding box center [381, 261] width 9 height 13
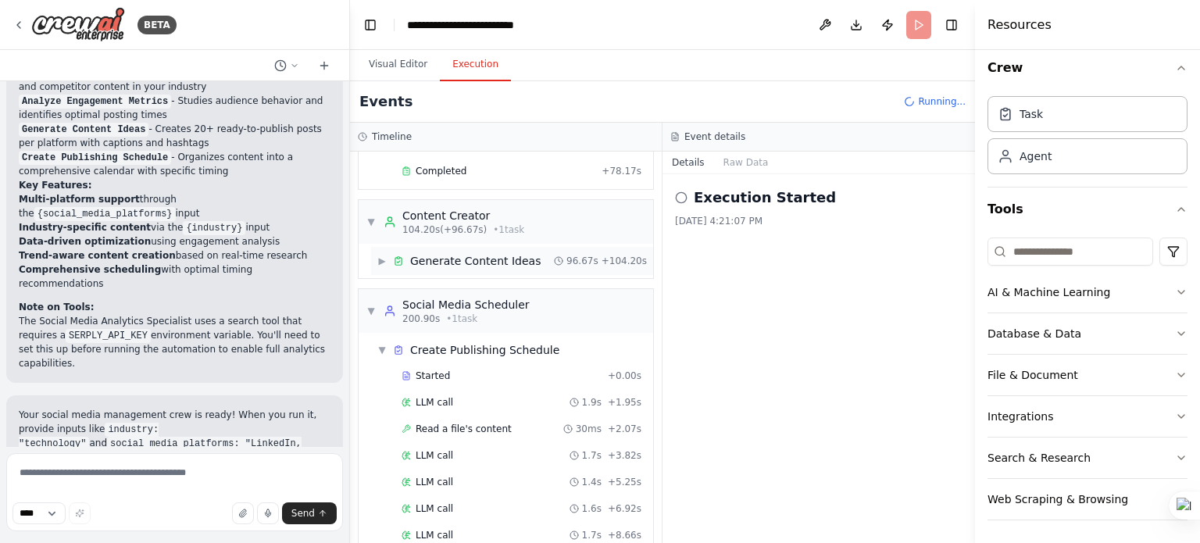
click at [560, 256] on icon at bounding box center [558, 260] width 9 height 9
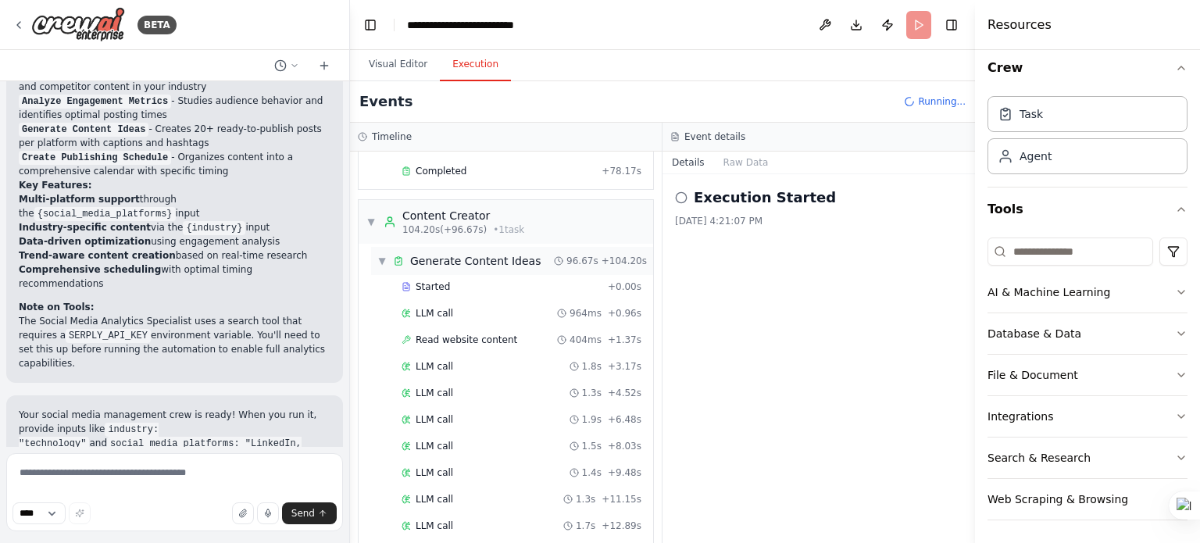
click at [560, 256] on icon at bounding box center [558, 260] width 9 height 9
